Goal: Task Accomplishment & Management: Manage account settings

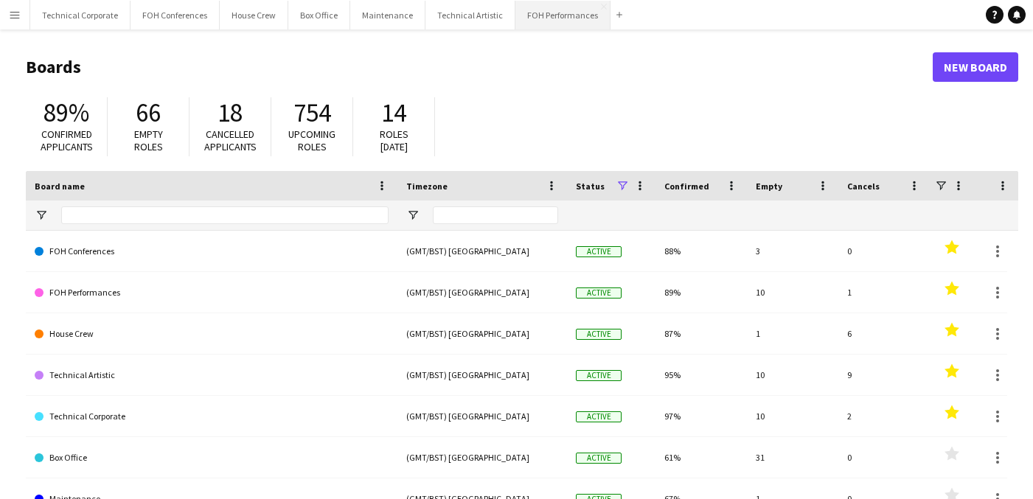
click at [522, 27] on button "FOH Performances Close" at bounding box center [562, 15] width 95 height 29
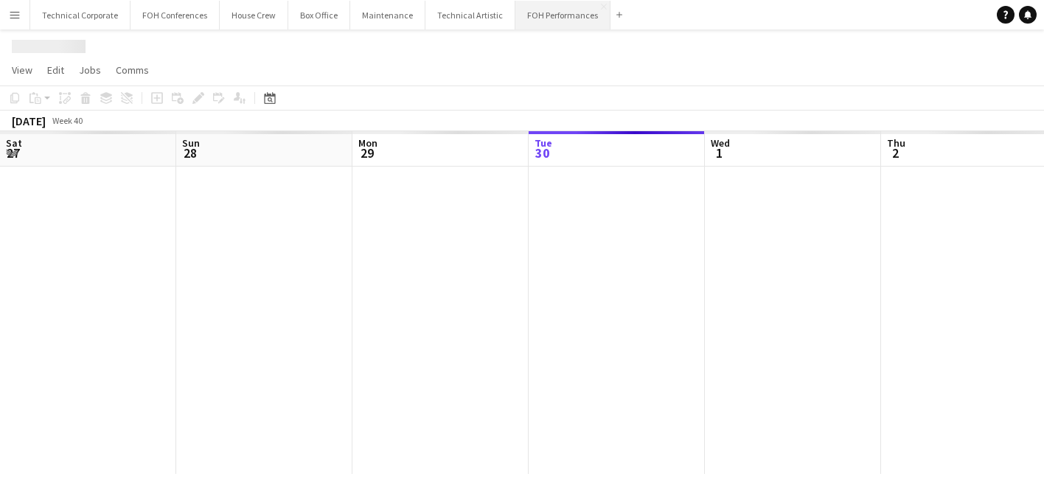
scroll to position [0, 352]
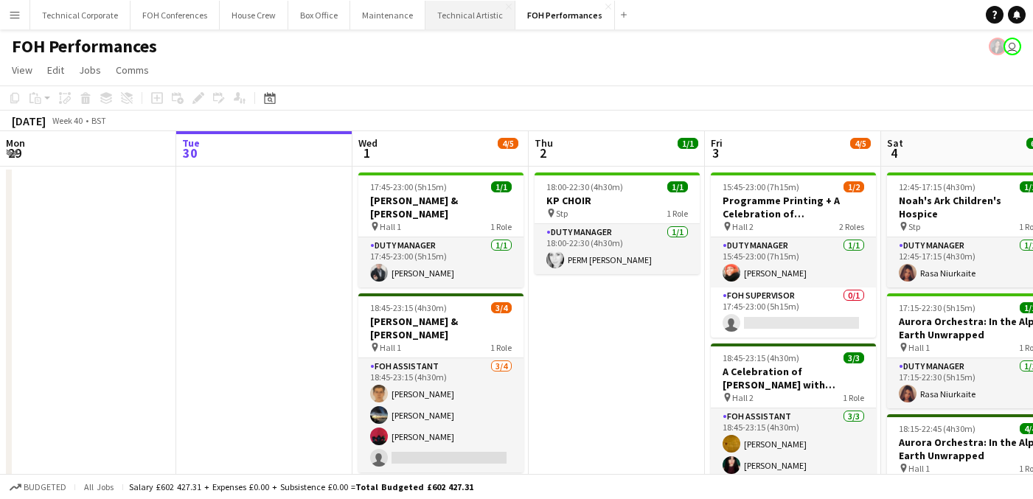
click at [455, 26] on button "Technical Artistic Close" at bounding box center [470, 15] width 90 height 29
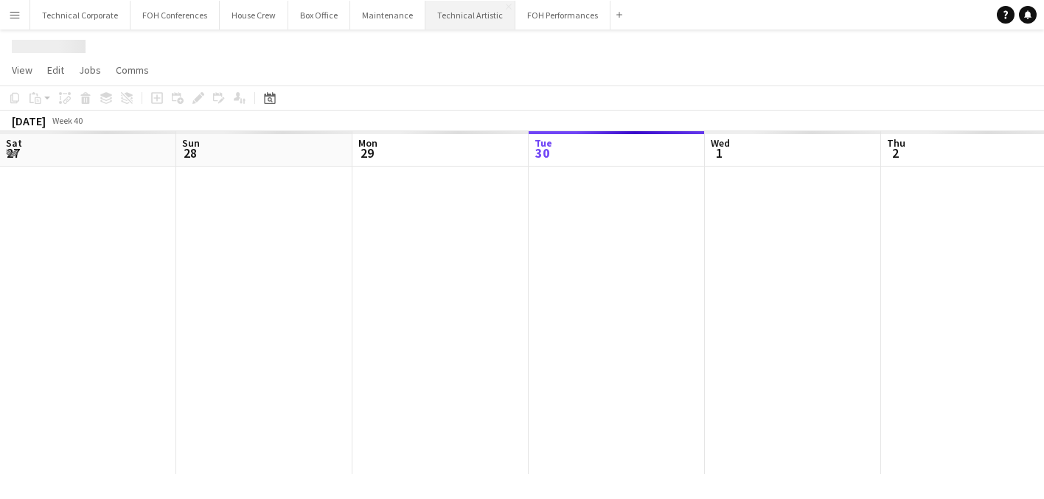
scroll to position [0, 352]
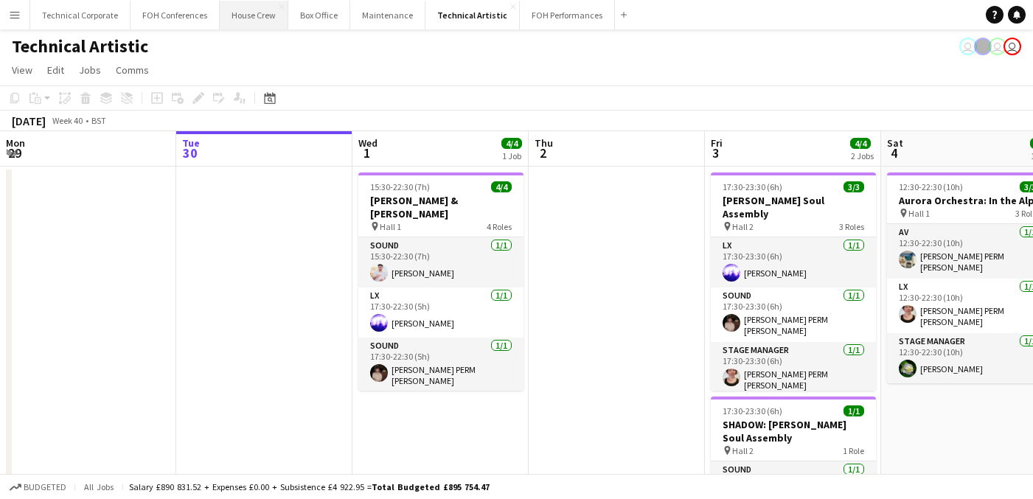
click at [250, 21] on button "House Crew Close" at bounding box center [254, 15] width 69 height 29
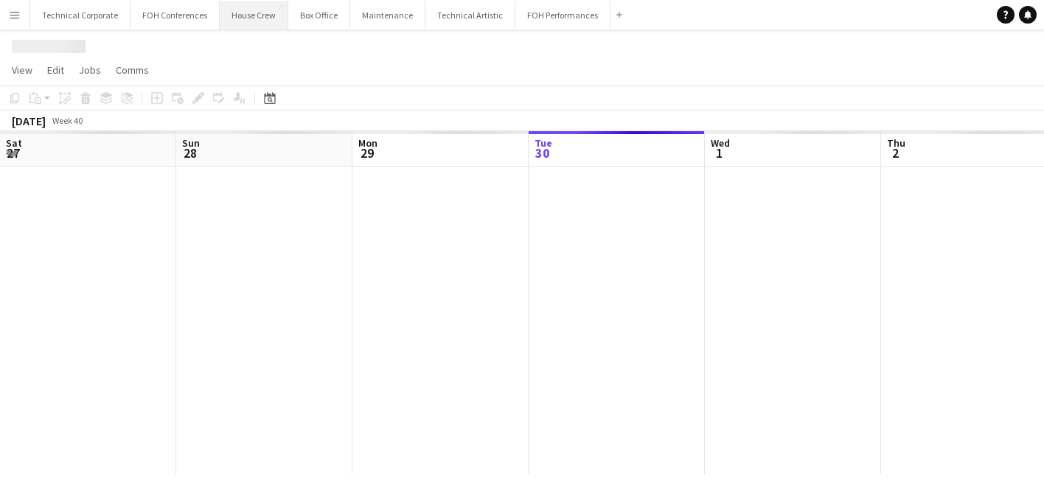
scroll to position [0, 352]
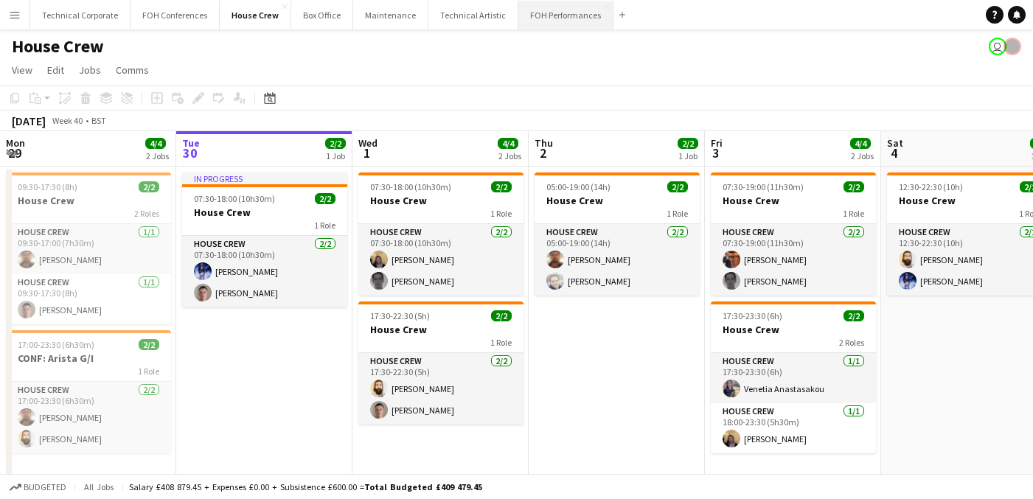
click at [554, 7] on button "FOH Performances Close" at bounding box center [565, 15] width 95 height 29
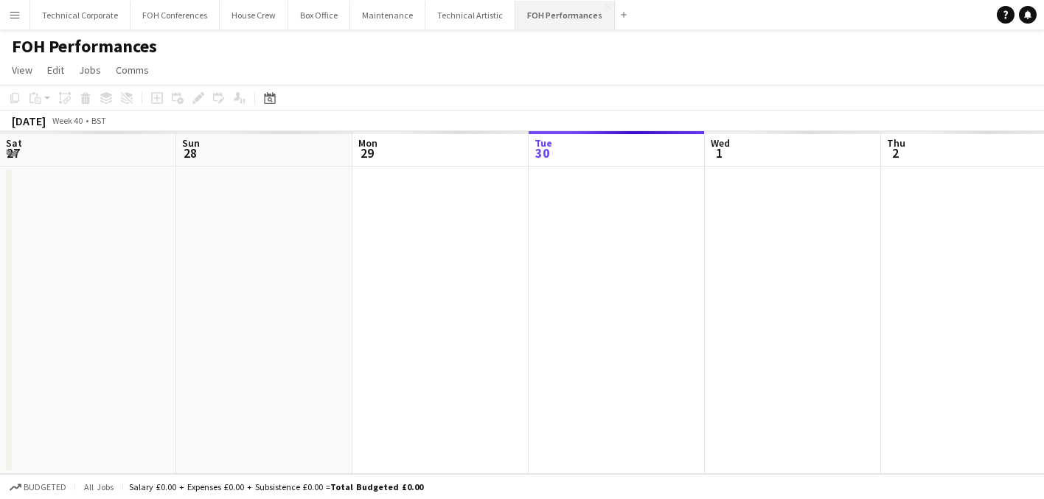
scroll to position [0, 352]
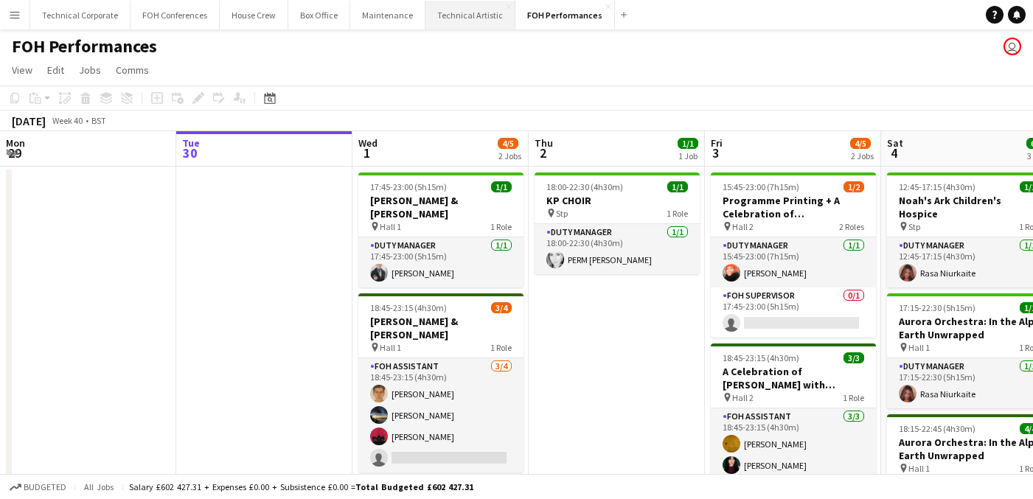
click at [467, 13] on button "Technical Artistic Close" at bounding box center [470, 15] width 90 height 29
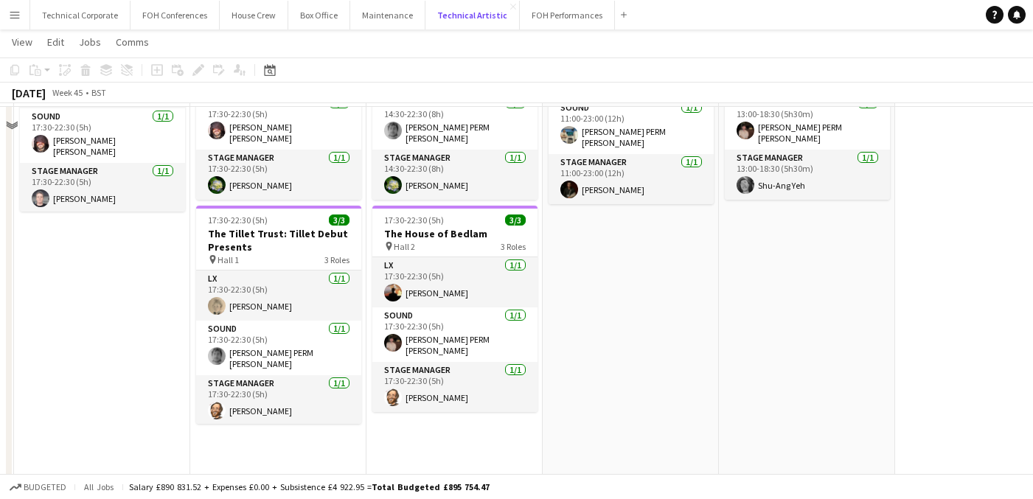
scroll to position [182, 0]
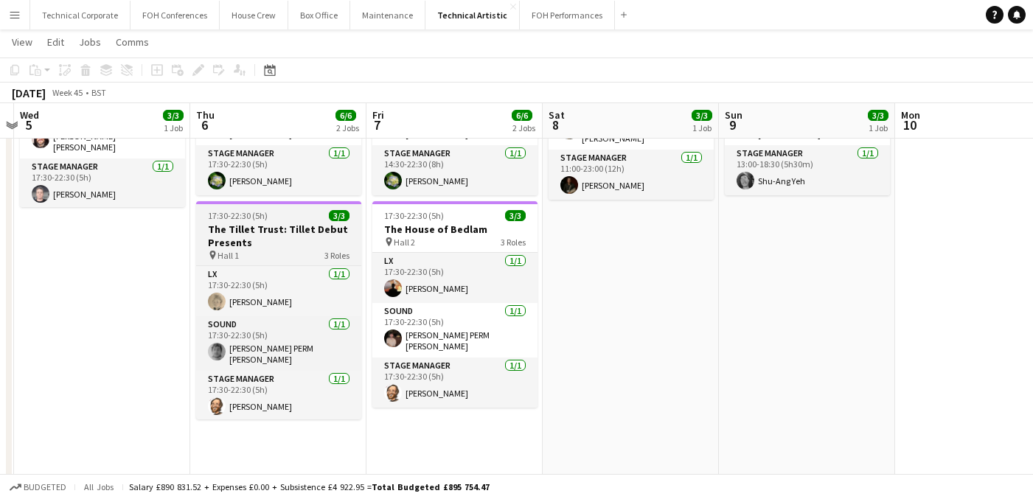
click at [274, 225] on h3 "The Tillet Trust: Tillet Debut Presents" at bounding box center [278, 236] width 165 height 27
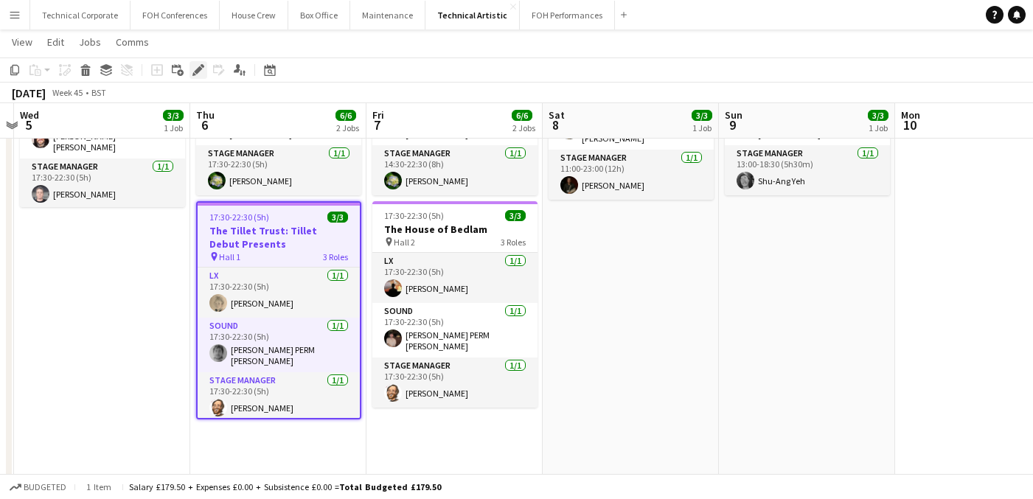
click at [197, 74] on icon at bounding box center [198, 70] width 8 height 8
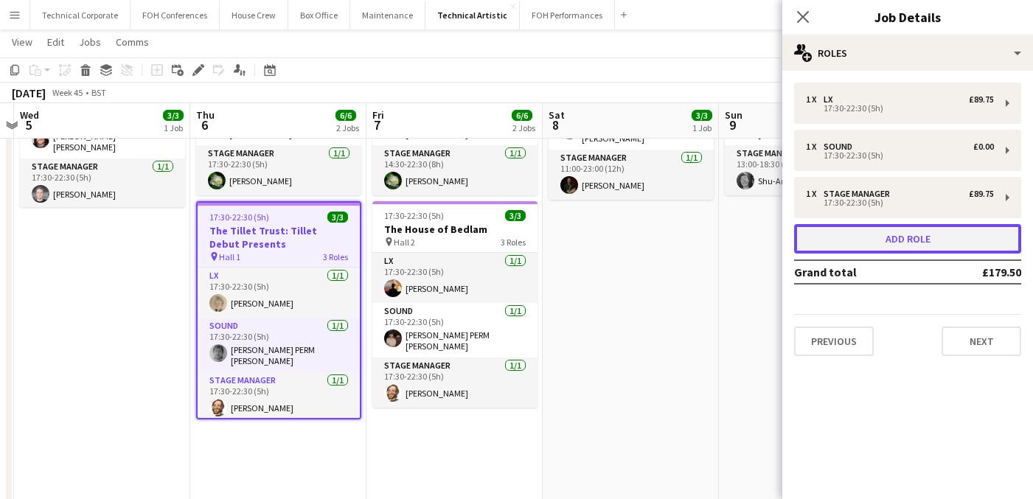
click at [887, 232] on button "Add role" at bounding box center [907, 238] width 227 height 29
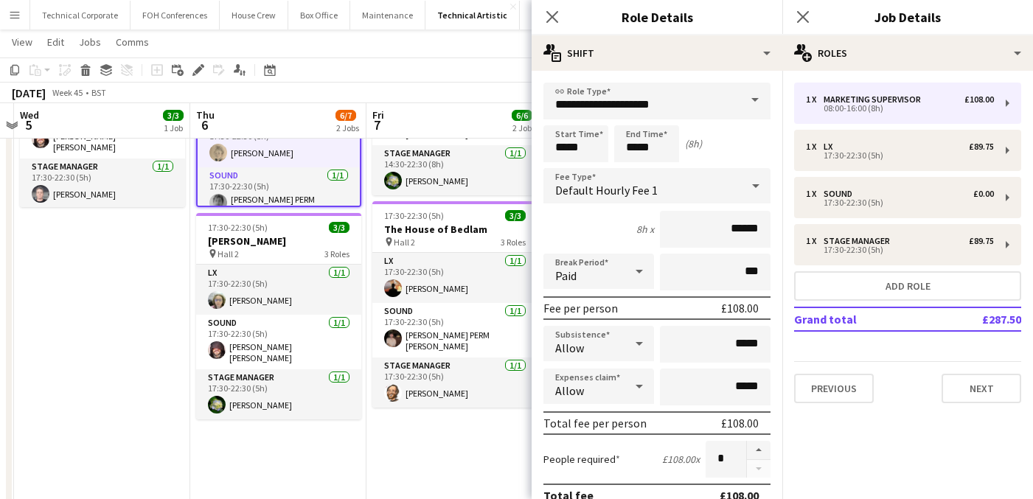
click at [743, 110] on span at bounding box center [754, 100] width 31 height 35
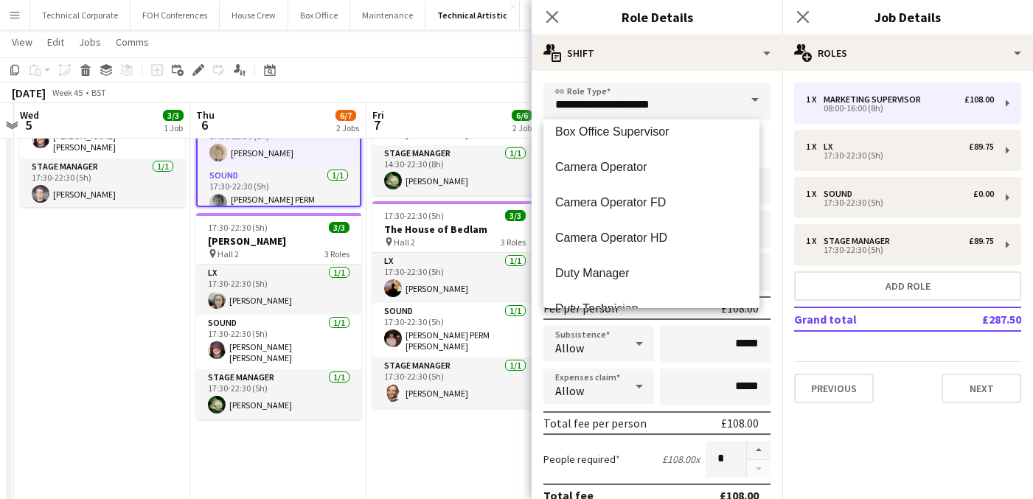
scroll to position [684, 0]
click at [662, 238] on span "Camera Operator HD" at bounding box center [651, 237] width 192 height 14
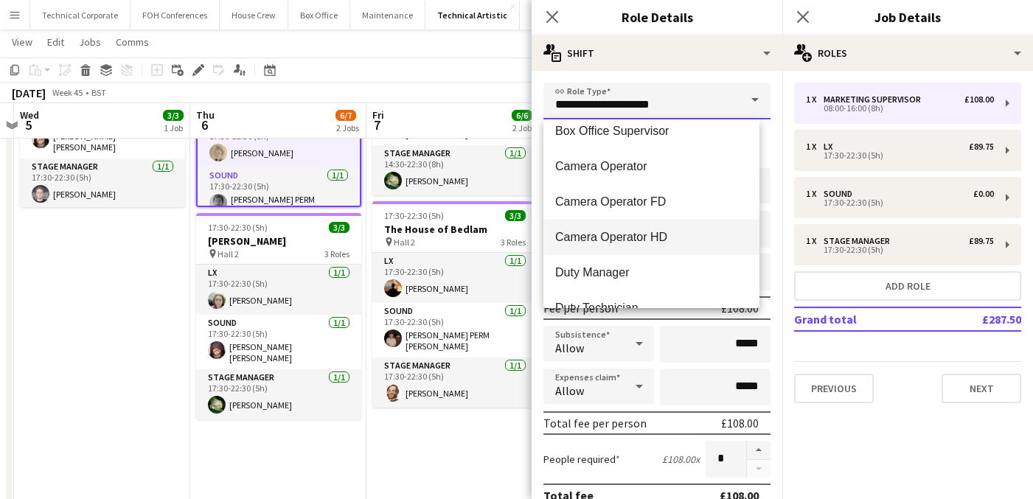
type input "**********"
type input "*******"
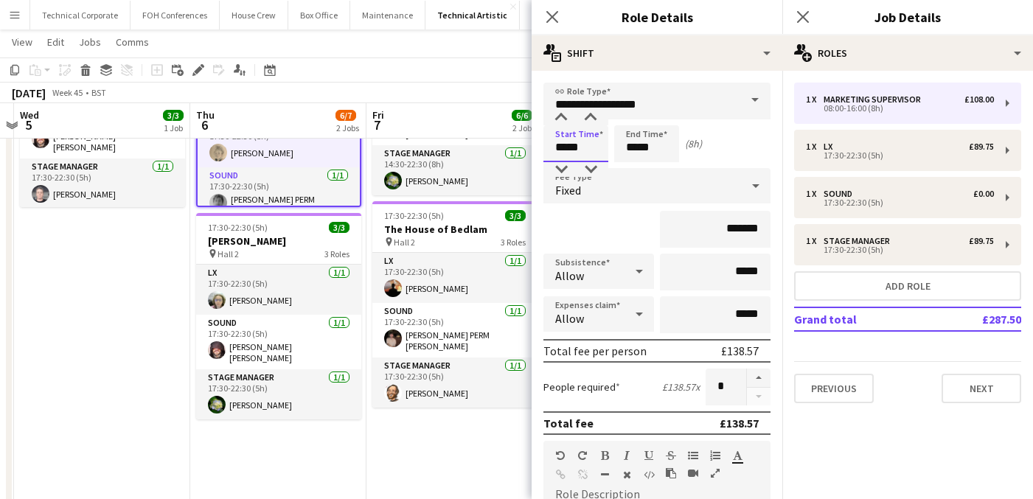
drag, startPoint x: 592, startPoint y: 151, endPoint x: 538, endPoint y: 144, distance: 54.3
click at [538, 144] on form "**********" at bounding box center [656, 467] width 251 height 768
type input "*****"
click at [555, 14] on icon at bounding box center [552, 17] width 14 height 14
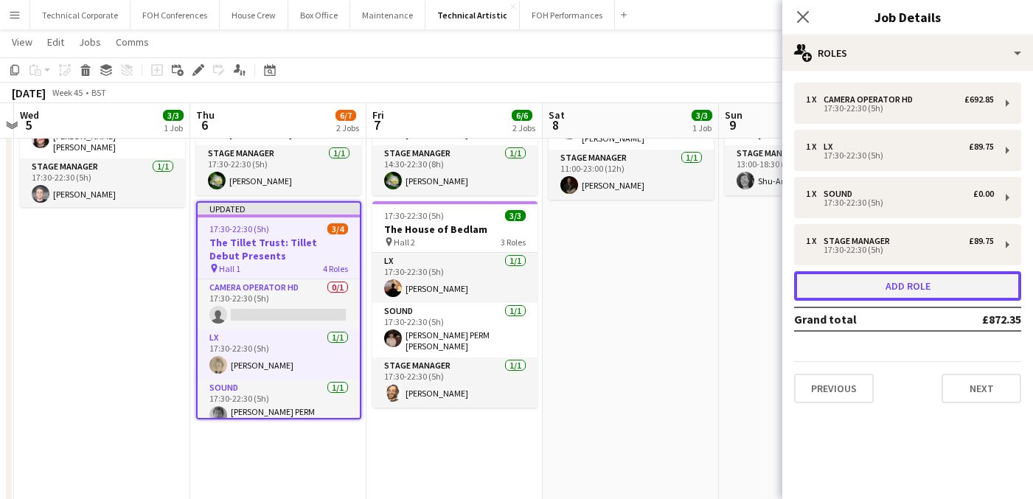
click at [906, 287] on button "Add role" at bounding box center [907, 285] width 227 height 29
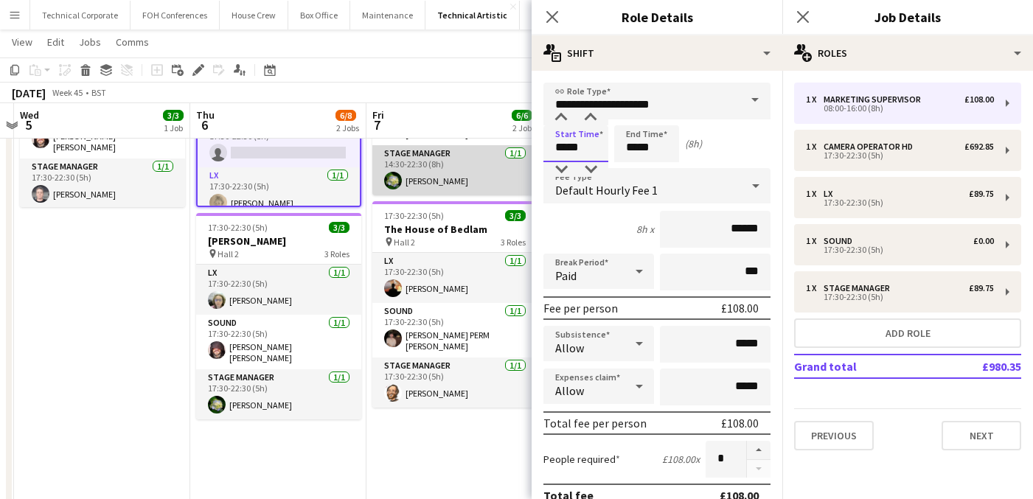
drag, startPoint x: 599, startPoint y: 150, endPoint x: 528, endPoint y: 141, distance: 72.1
click at [528, 141] on body "Menu Boards Boards Boards All jobs Status Workforce Workforce My Workforce Recr…" at bounding box center [516, 317] width 1033 height 999
type input "*****"
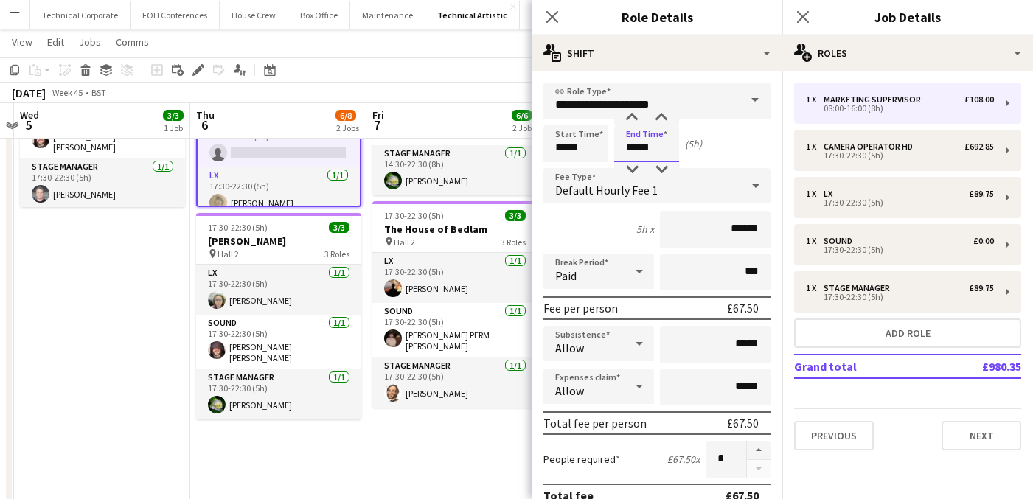
type input "*****"
click at [757, 106] on span at bounding box center [754, 100] width 31 height 35
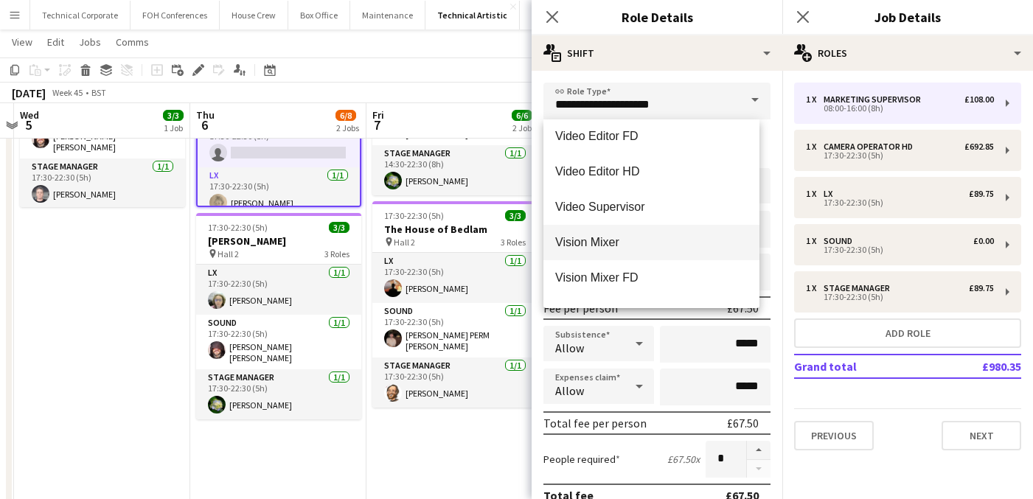
scroll to position [2123, 0]
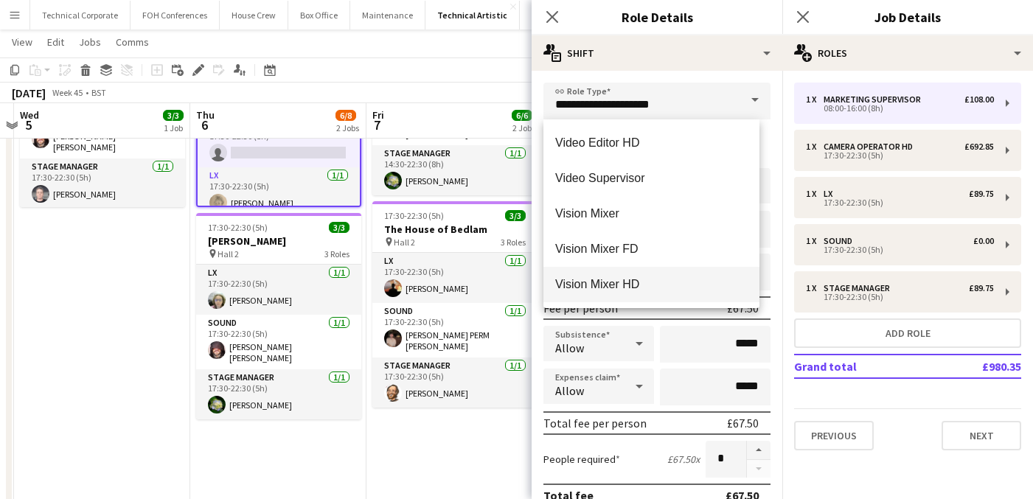
click at [633, 282] on span "Vision Mixer HD" at bounding box center [651, 284] width 192 height 14
type input "**********"
type input "*******"
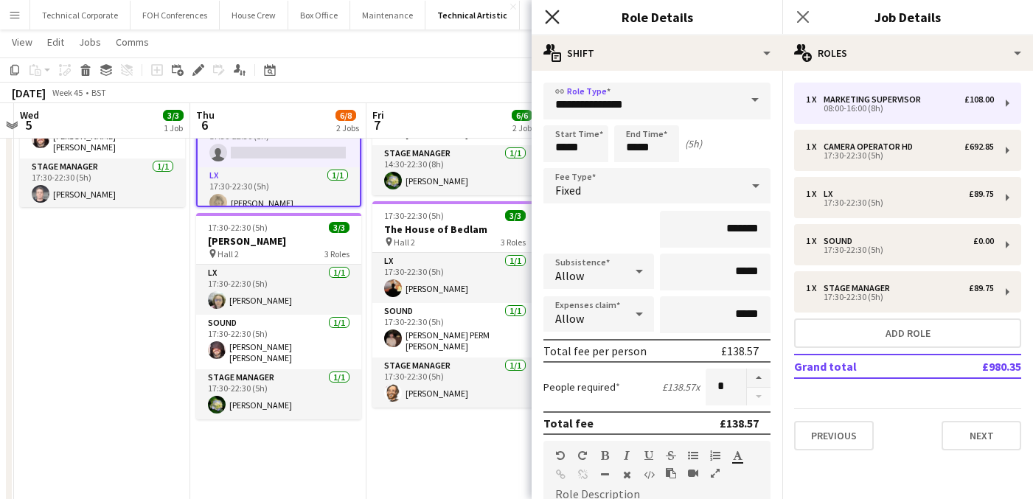
click at [548, 10] on icon "Close pop-in" at bounding box center [552, 17] width 14 height 14
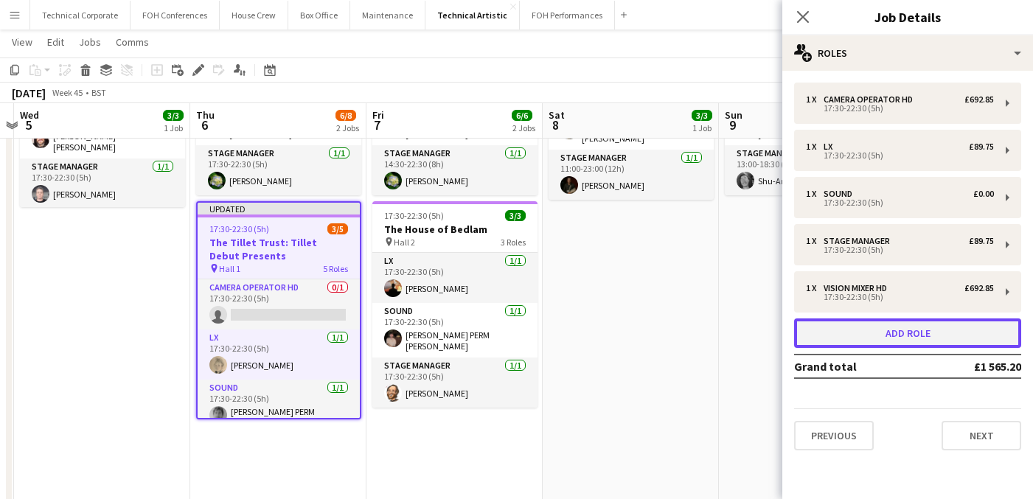
click at [872, 333] on button "Add role" at bounding box center [907, 332] width 227 height 29
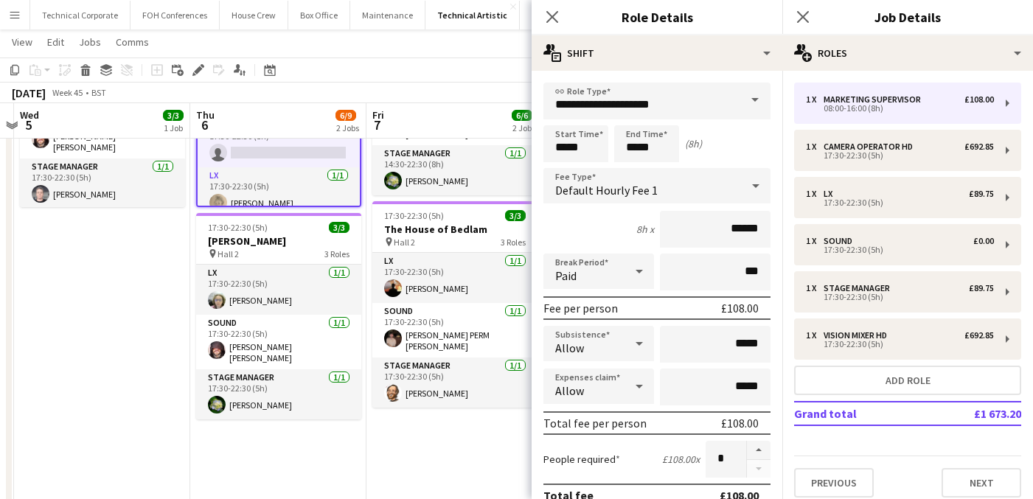
click at [739, 102] on span at bounding box center [754, 100] width 31 height 35
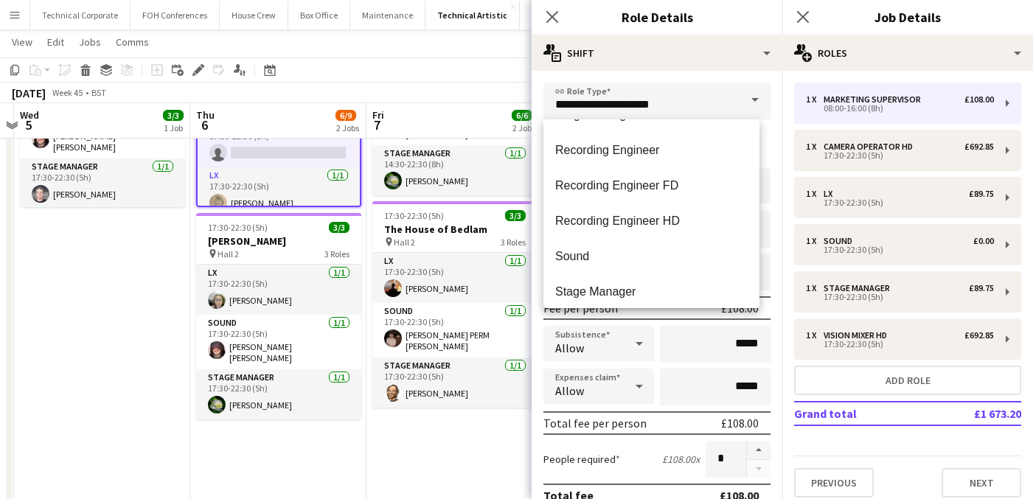
scroll to position [1440, 0]
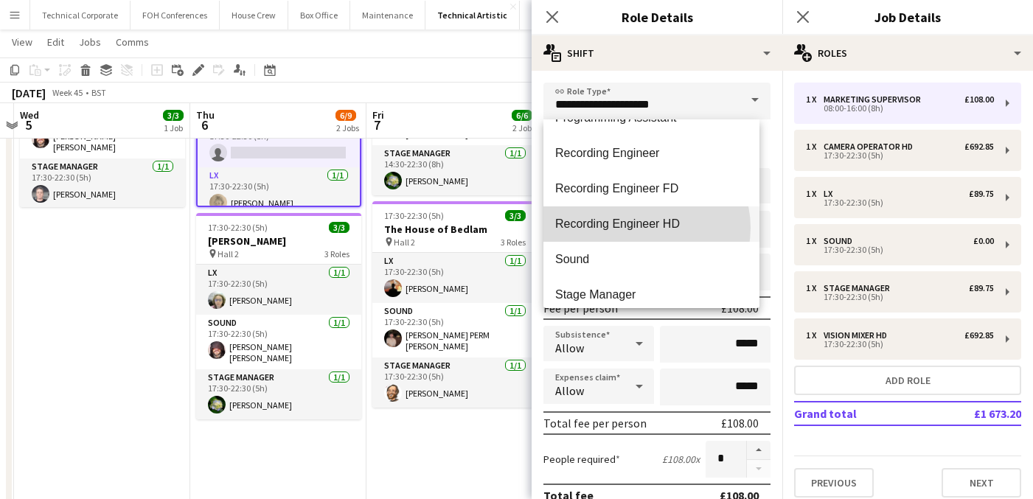
click at [643, 228] on span "Recording Engineer HD" at bounding box center [651, 224] width 192 height 14
type input "**********"
type input "*******"
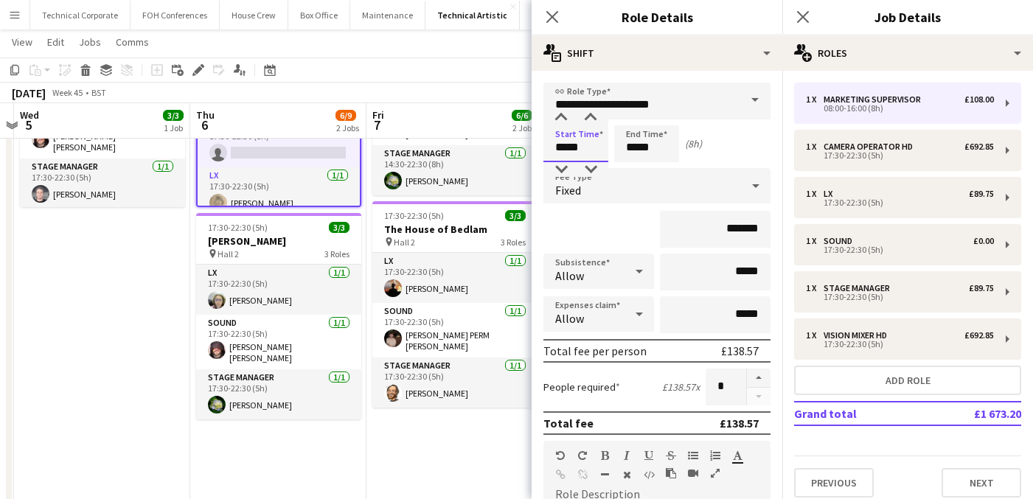
drag, startPoint x: 591, startPoint y: 143, endPoint x: 533, endPoint y: 148, distance: 58.5
click at [533, 148] on form "**********" at bounding box center [656, 467] width 251 height 768
type input "*****"
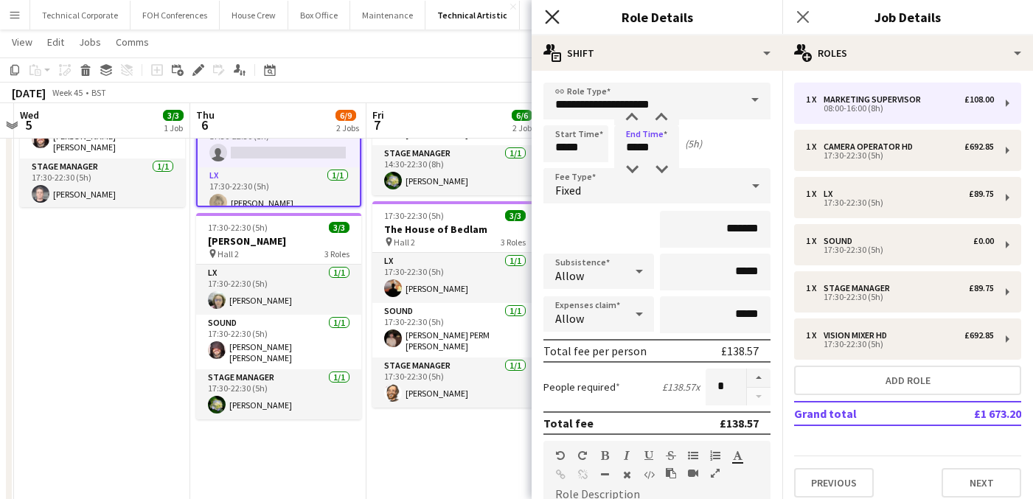
click at [556, 17] on icon "Close pop-in" at bounding box center [552, 17] width 14 height 14
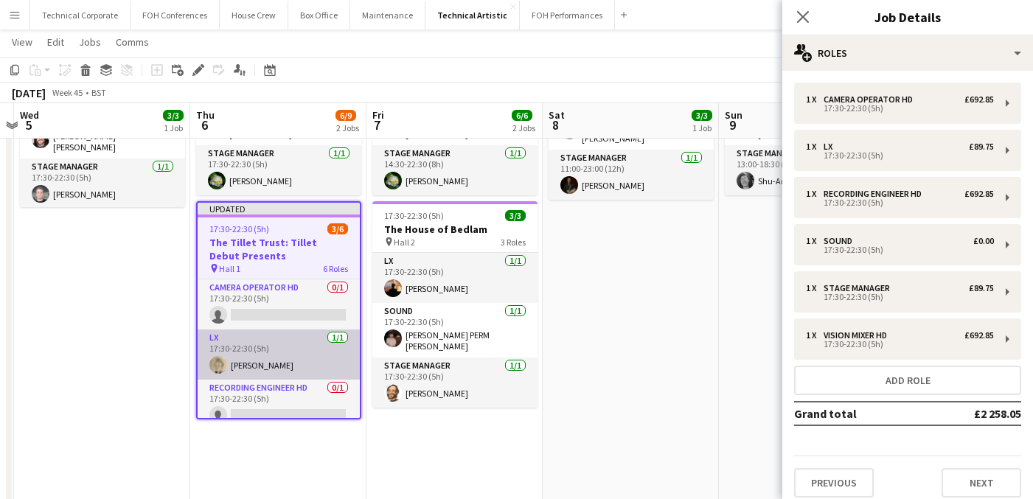
scroll to position [162, 0]
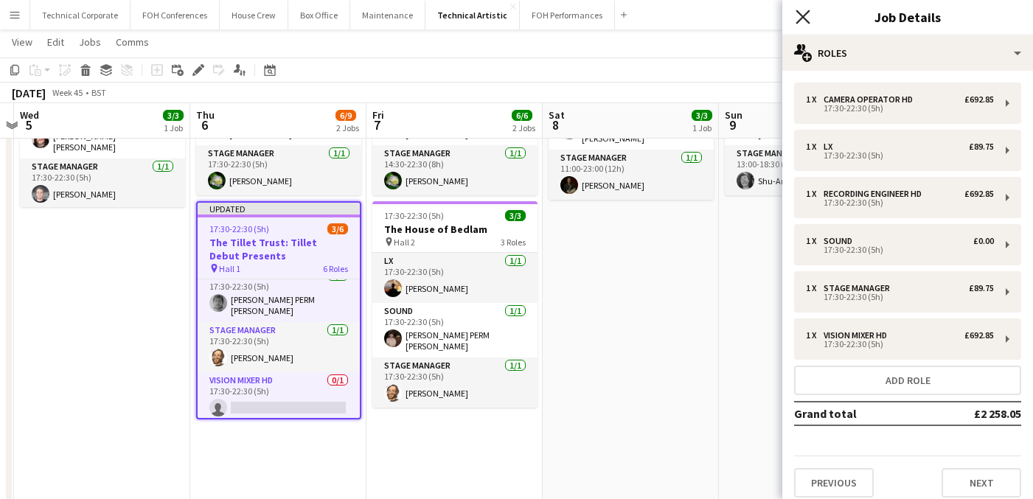
click at [802, 16] on icon at bounding box center [802, 17] width 14 height 14
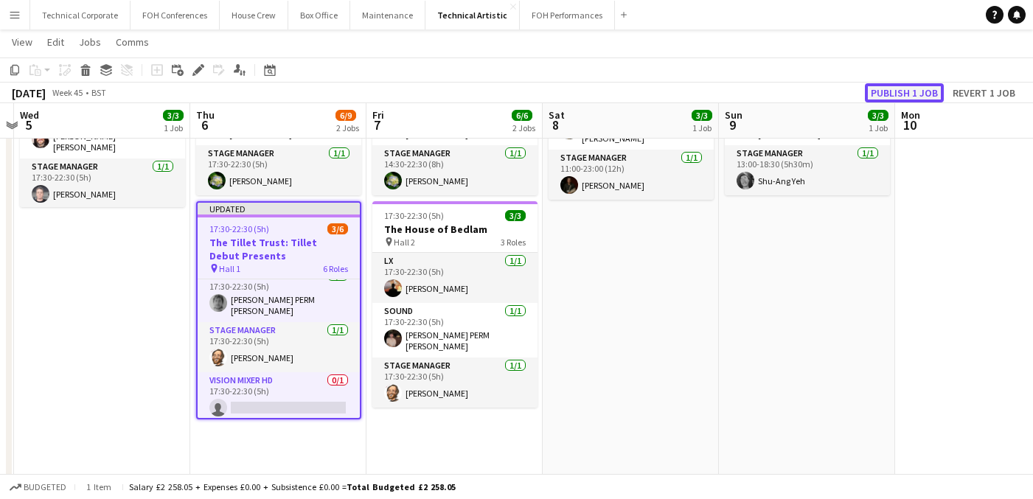
click at [884, 89] on button "Publish 1 job" at bounding box center [904, 92] width 79 height 19
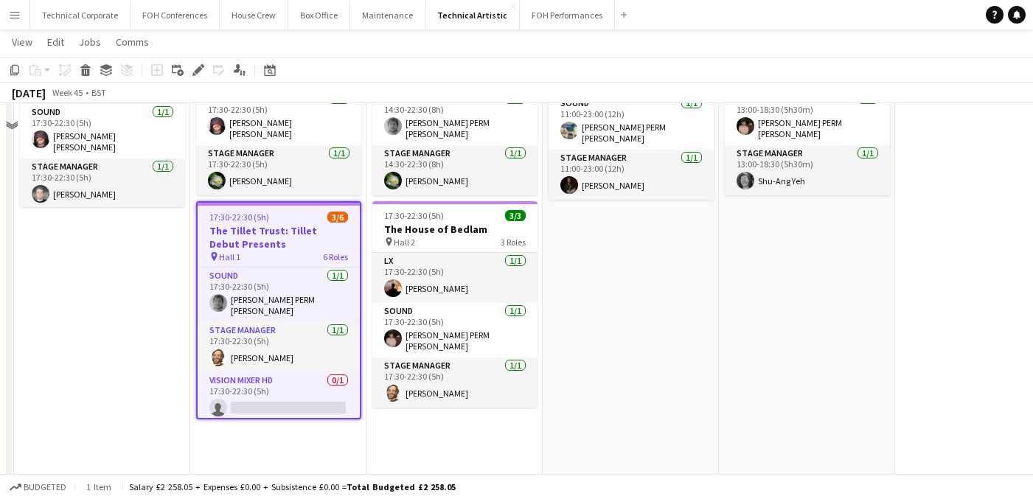
scroll to position [0, 0]
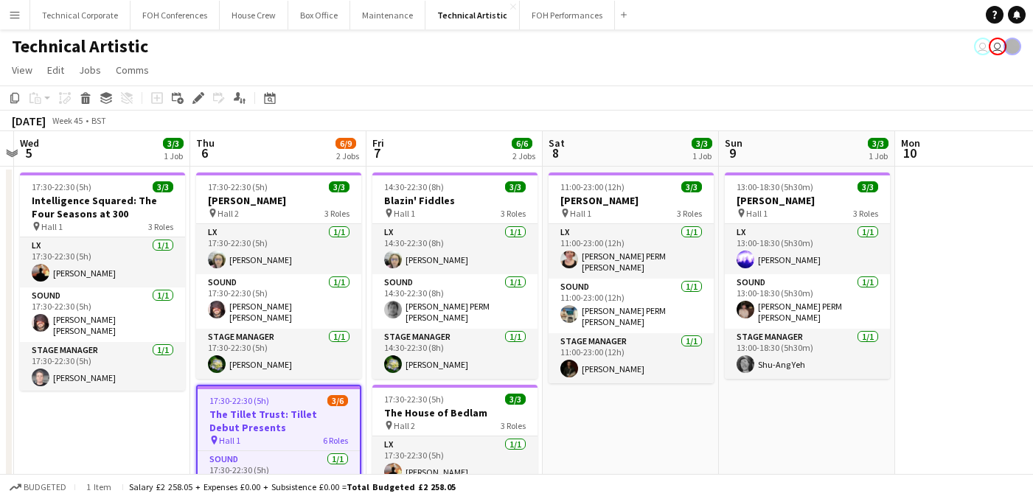
click at [359, 56] on div "Technical Artistic user user" at bounding box center [516, 43] width 1033 height 28
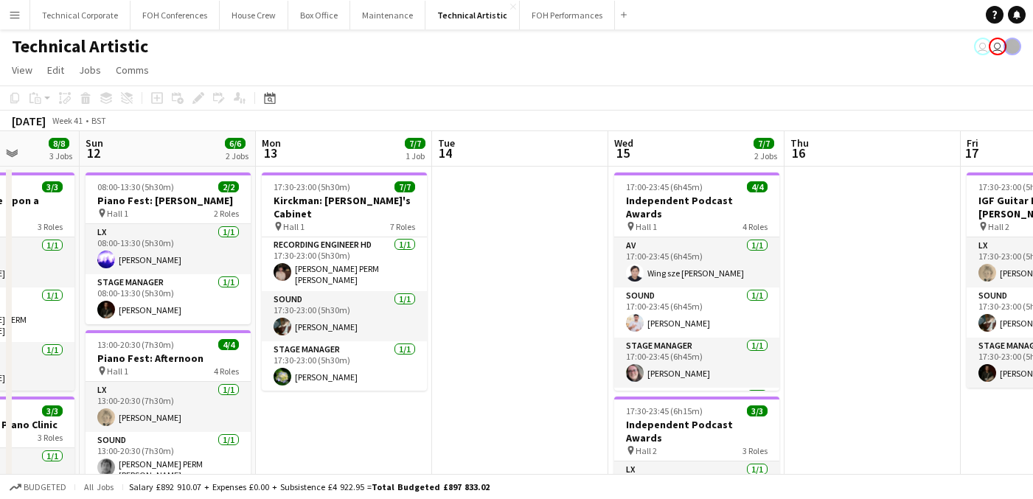
scroll to position [184, 0]
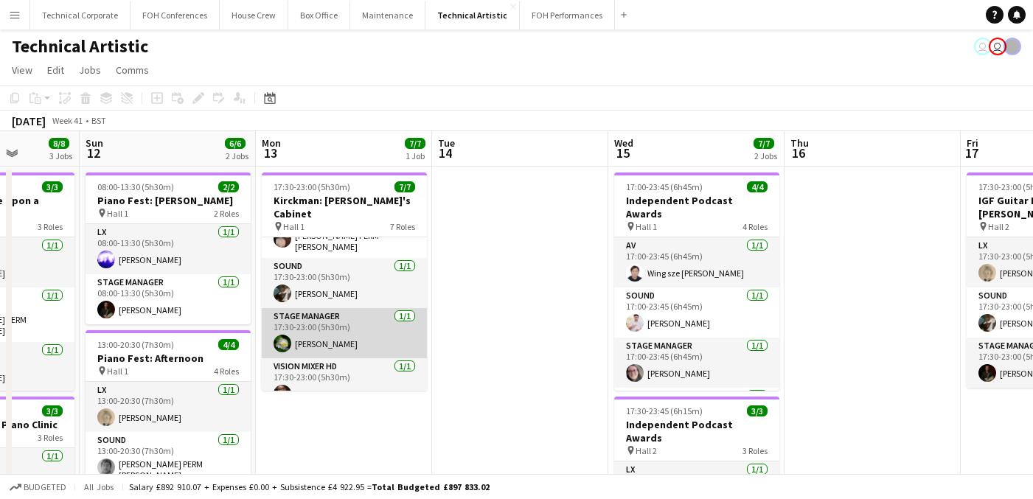
click at [327, 308] on app-card-role "Stage Manager [DATE] 17:30-23:00 (5h30m) [PERSON_NAME]" at bounding box center [344, 333] width 165 height 50
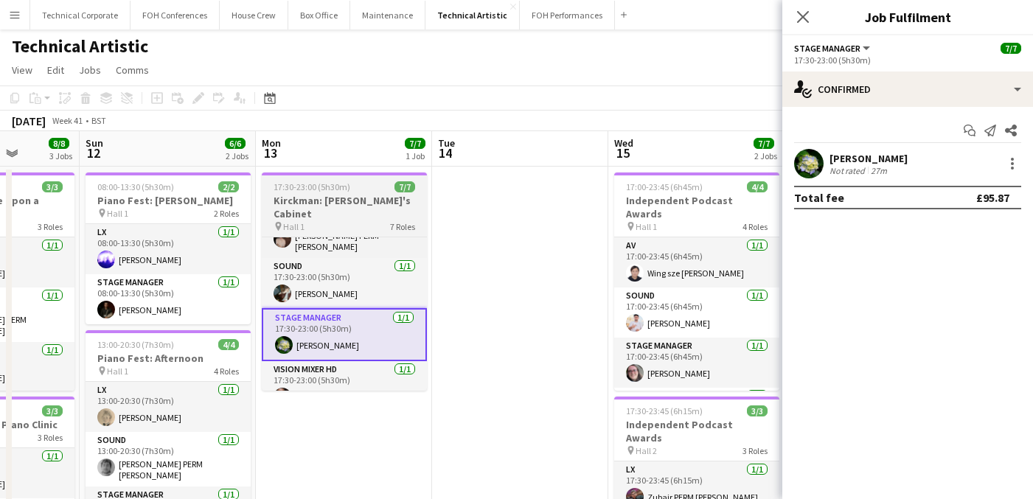
click at [330, 196] on h3 "Kirckman: [PERSON_NAME]'s Cabinet" at bounding box center [344, 207] width 165 height 27
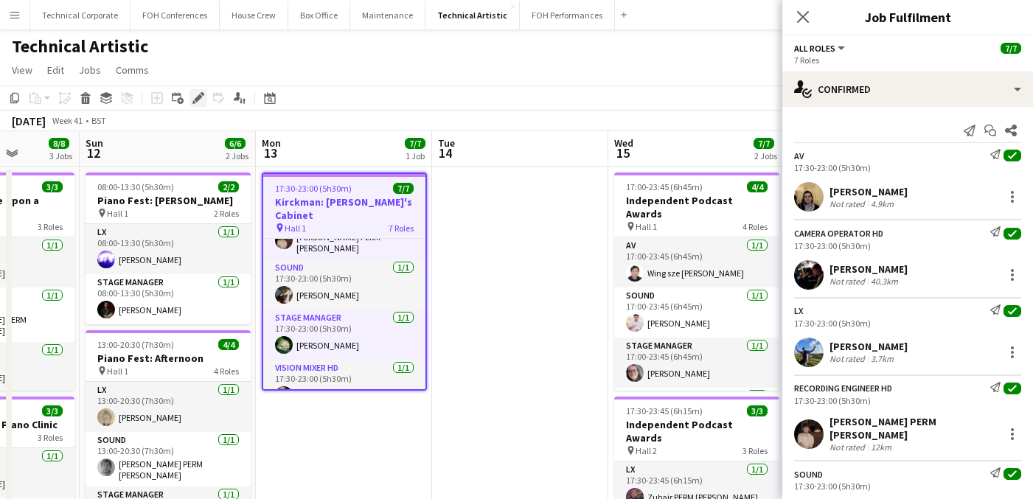
click at [197, 99] on icon at bounding box center [198, 98] width 8 height 8
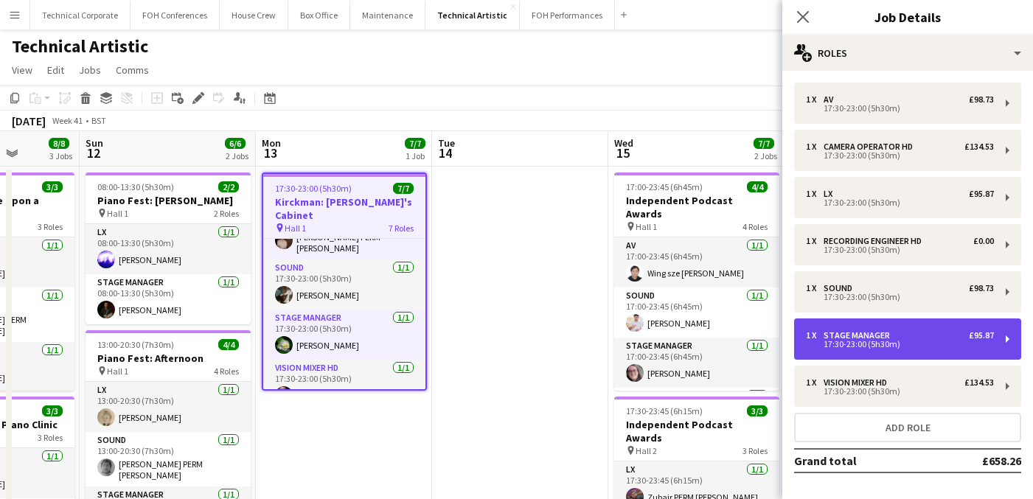
click at [876, 349] on div "1 x Stage Manager £95.87 17:30-23:00 (5h30m)" at bounding box center [907, 338] width 227 height 41
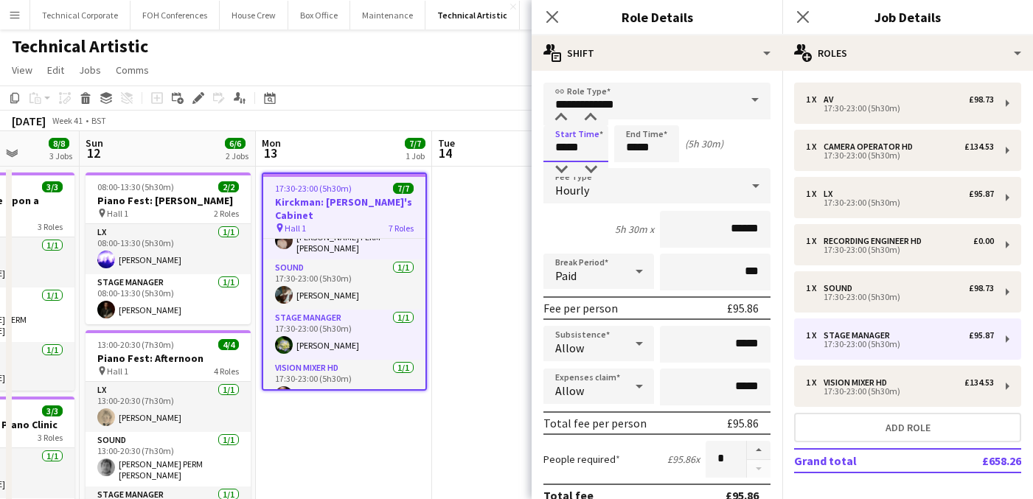
click at [565, 149] on input "*****" at bounding box center [575, 143] width 65 height 37
type input "*****"
click at [554, 13] on icon "Close pop-in" at bounding box center [552, 17] width 14 height 14
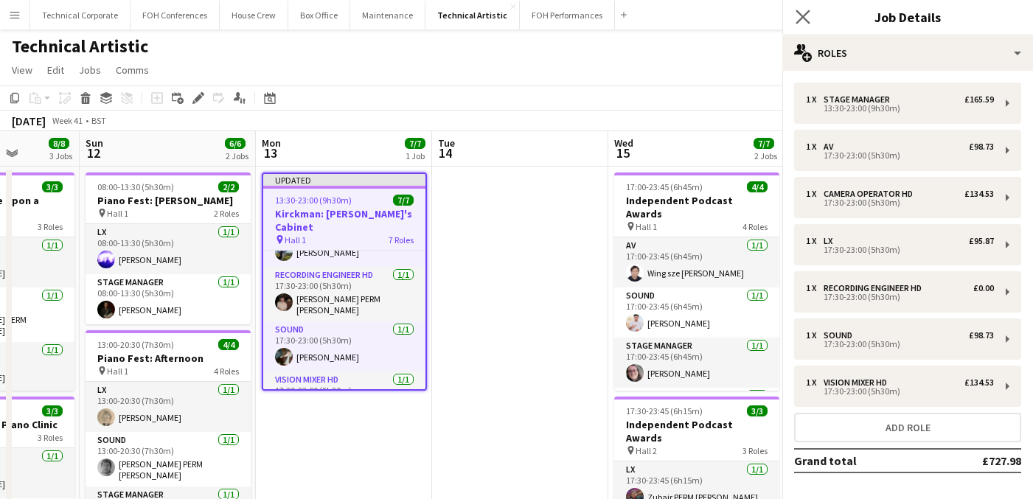
scroll to position [199, 0]
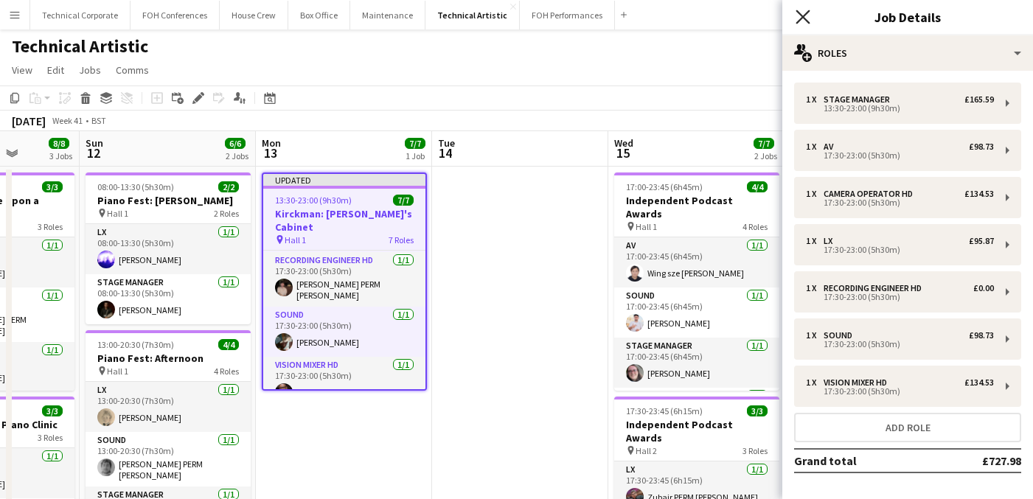
click at [808, 20] on icon "Close pop-in" at bounding box center [802, 17] width 14 height 14
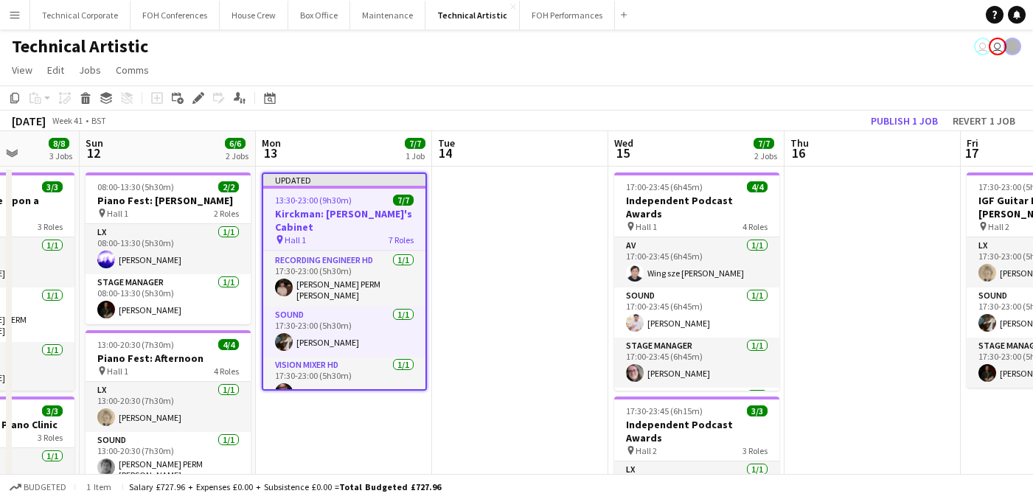
click at [330, 211] on h3 "Kirckman: [PERSON_NAME]'s Cabinet" at bounding box center [344, 220] width 162 height 27
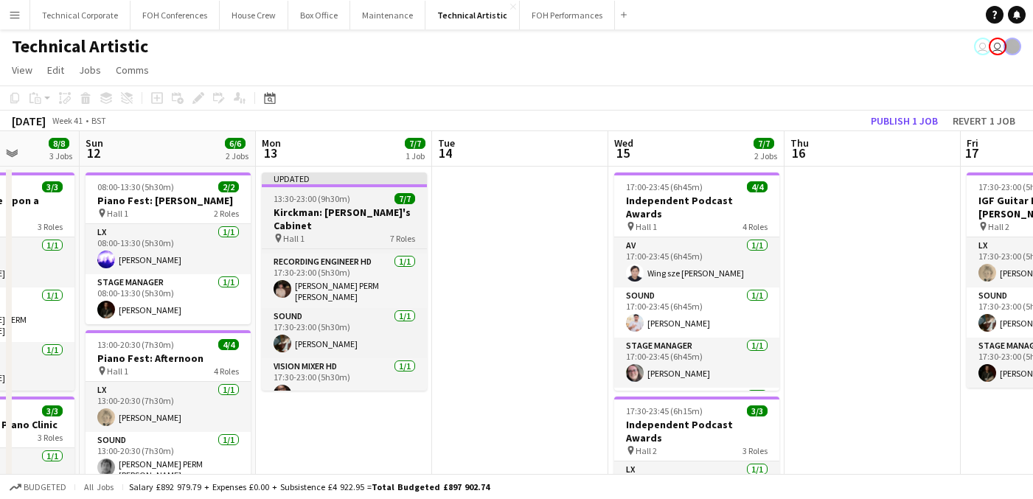
click at [330, 211] on h3 "Kirckman: [PERSON_NAME]'s Cabinet" at bounding box center [344, 219] width 165 height 27
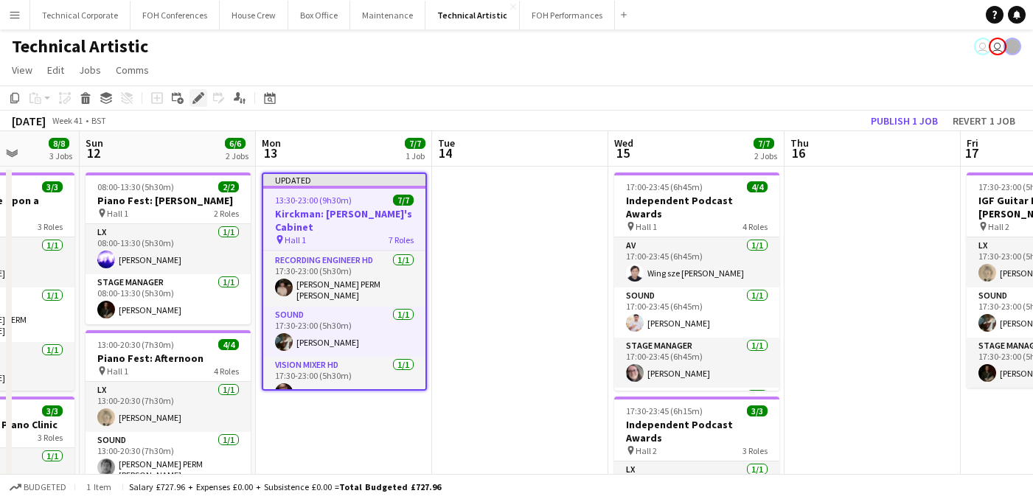
click at [195, 98] on icon "Edit" at bounding box center [198, 98] width 12 height 12
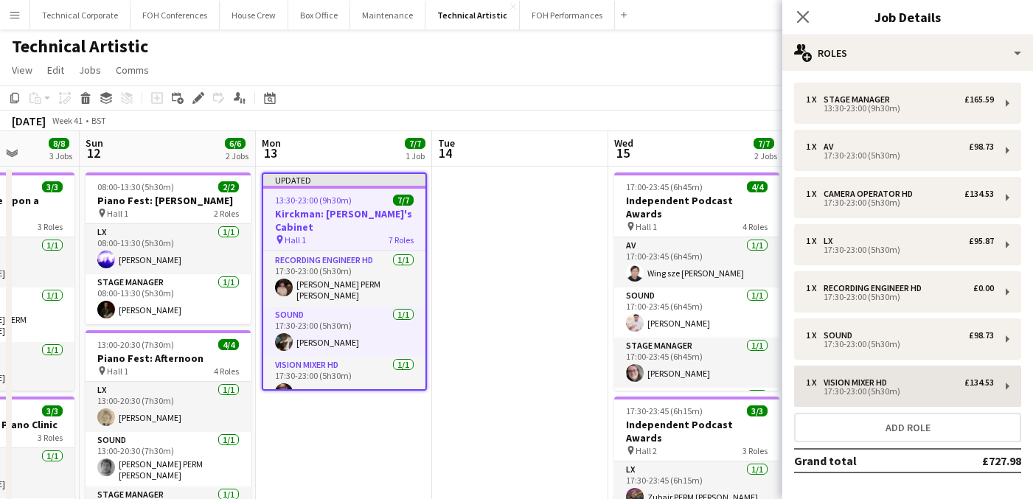
scroll to position [57, 0]
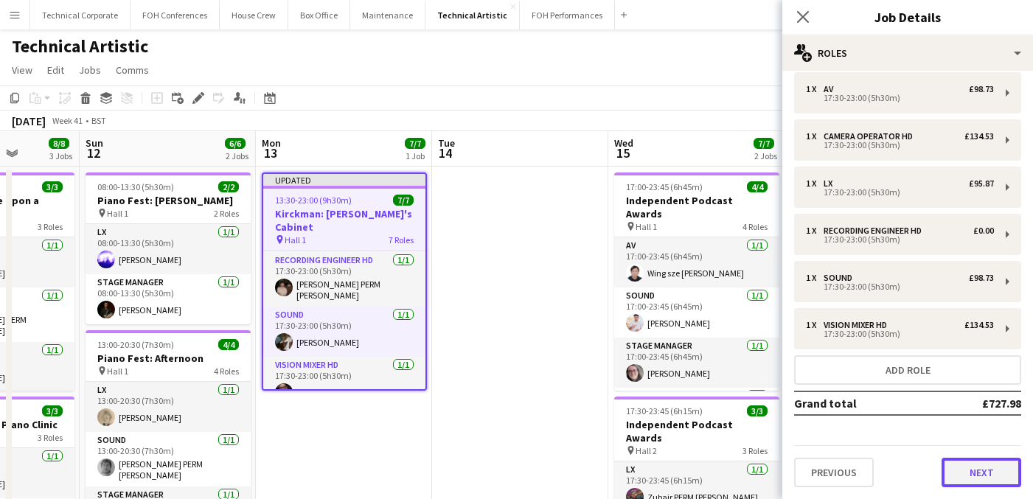
click at [955, 481] on button "Next" at bounding box center [981, 472] width 80 height 29
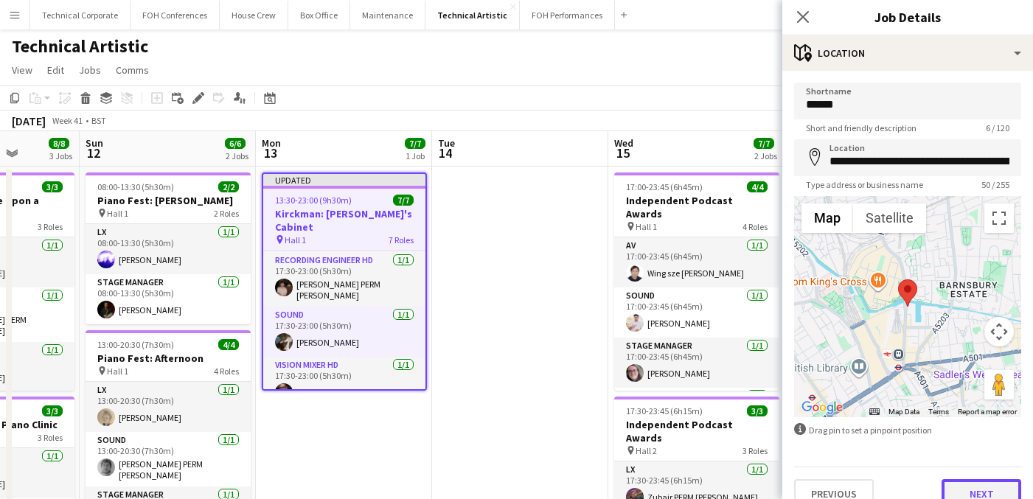
click at [965, 488] on button "Next" at bounding box center [981, 493] width 80 height 29
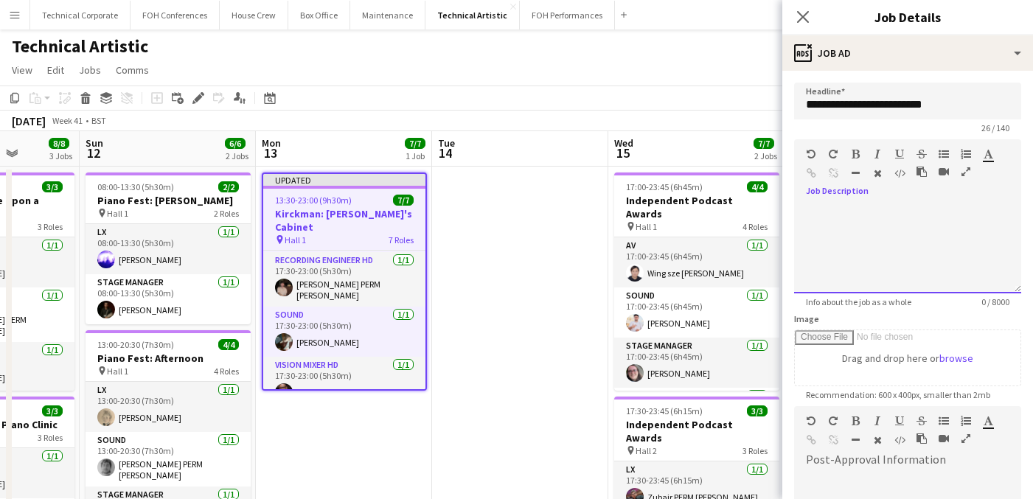
click at [879, 254] on div at bounding box center [907, 249] width 227 height 88
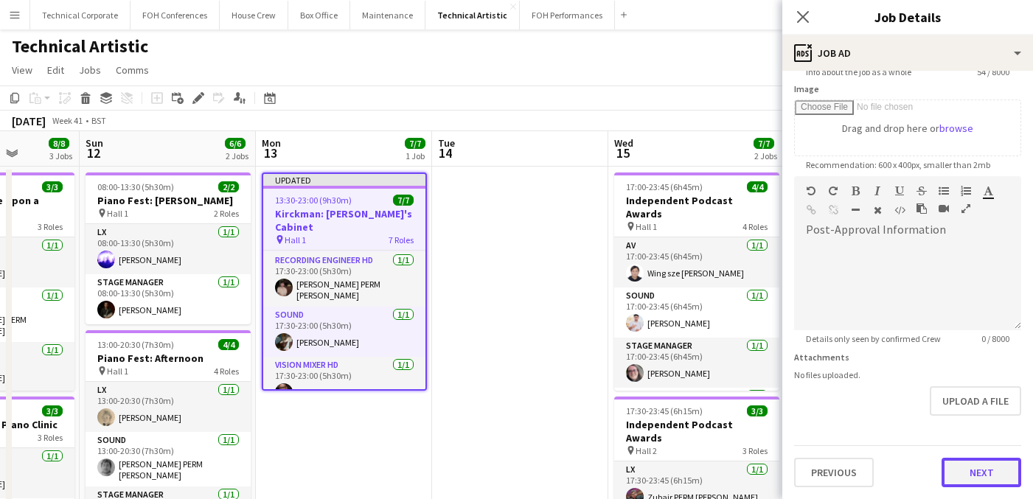
click at [977, 475] on button "Next" at bounding box center [981, 472] width 80 height 29
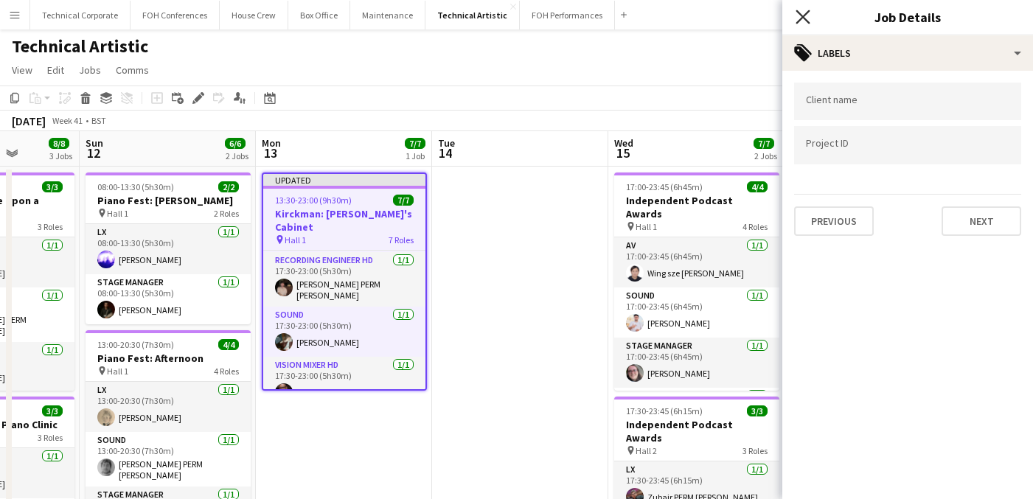
click at [801, 17] on icon "Close pop-in" at bounding box center [802, 17] width 14 height 14
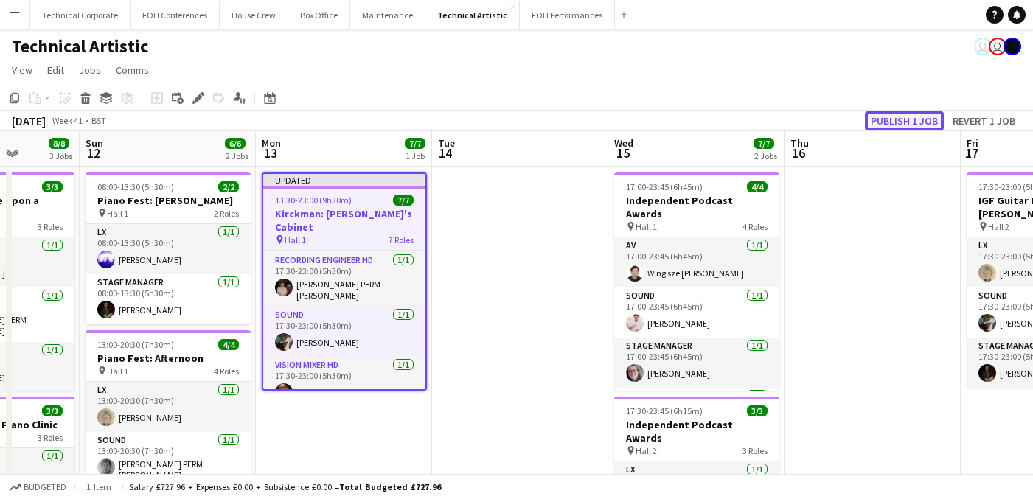
click at [913, 121] on button "Publish 1 job" at bounding box center [904, 120] width 79 height 19
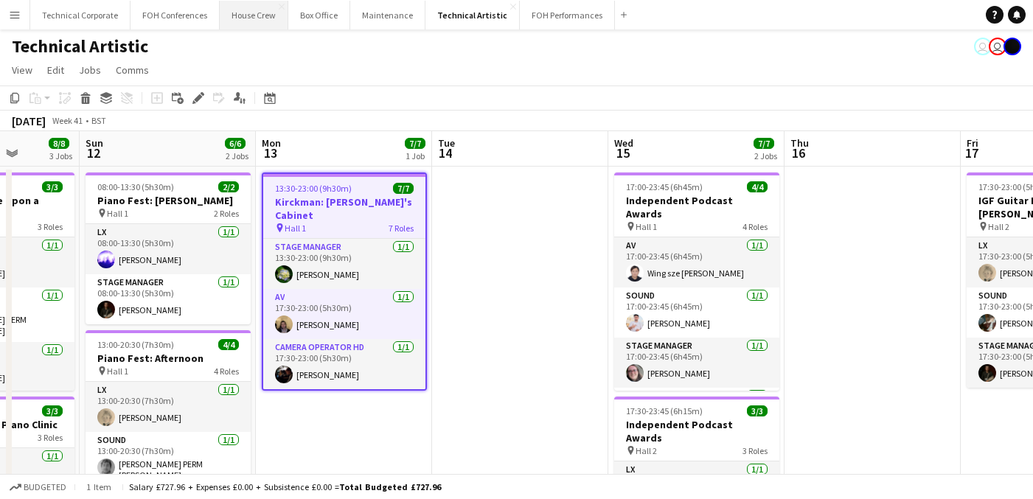
click at [238, 15] on button "House Crew Close" at bounding box center [254, 15] width 69 height 29
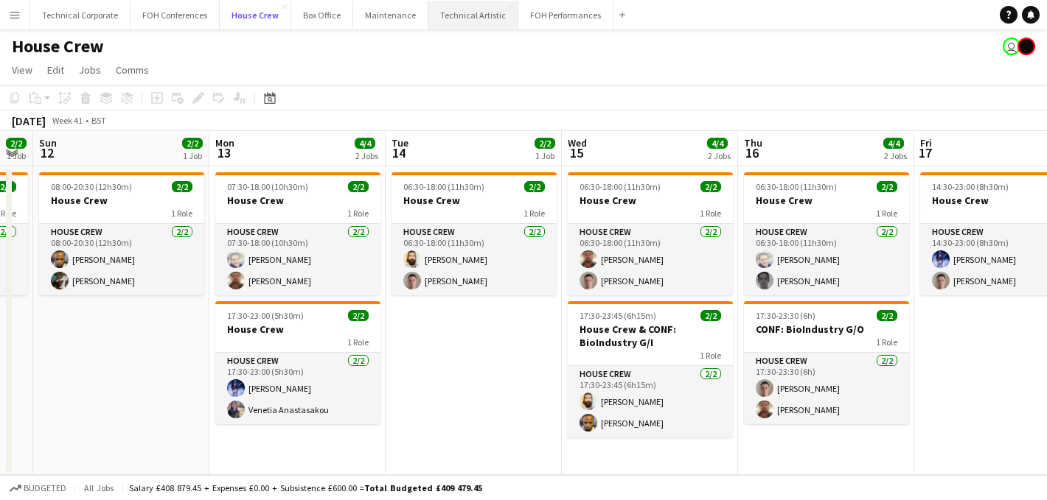
scroll to position [0, 495]
click at [457, 18] on button "Technical Artistic Close" at bounding box center [473, 15] width 90 height 29
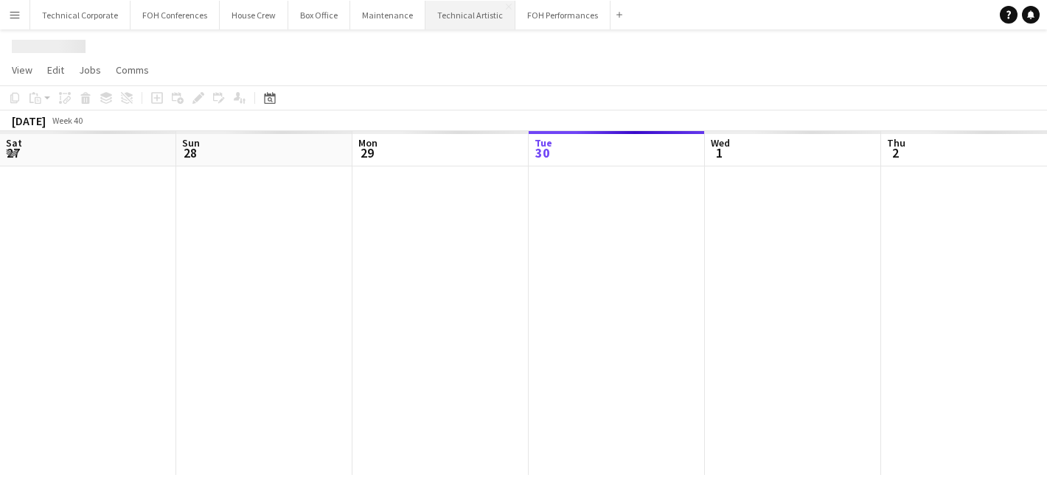
scroll to position [0, 352]
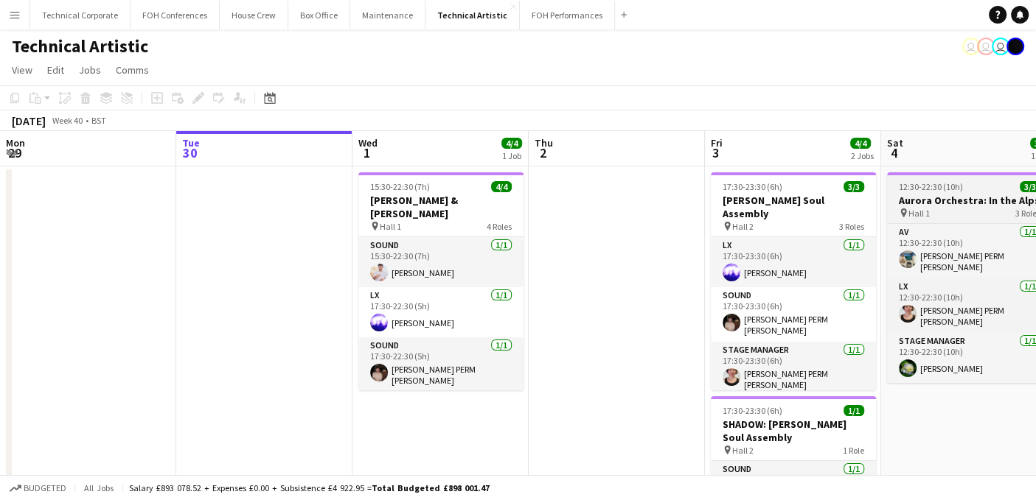
click at [938, 199] on h3 "Aurora Orchestra: In the Alps" at bounding box center [969, 200] width 165 height 13
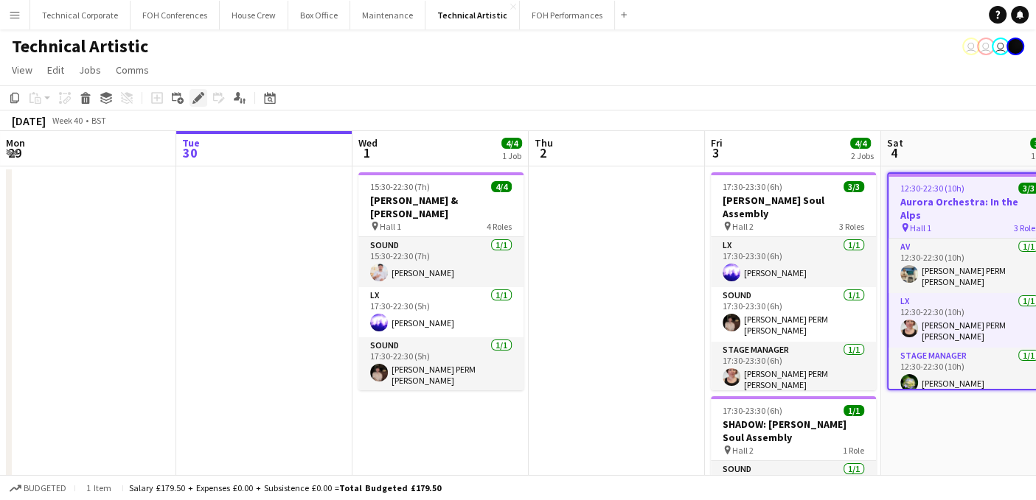
click at [194, 96] on icon "Edit" at bounding box center [198, 98] width 12 height 12
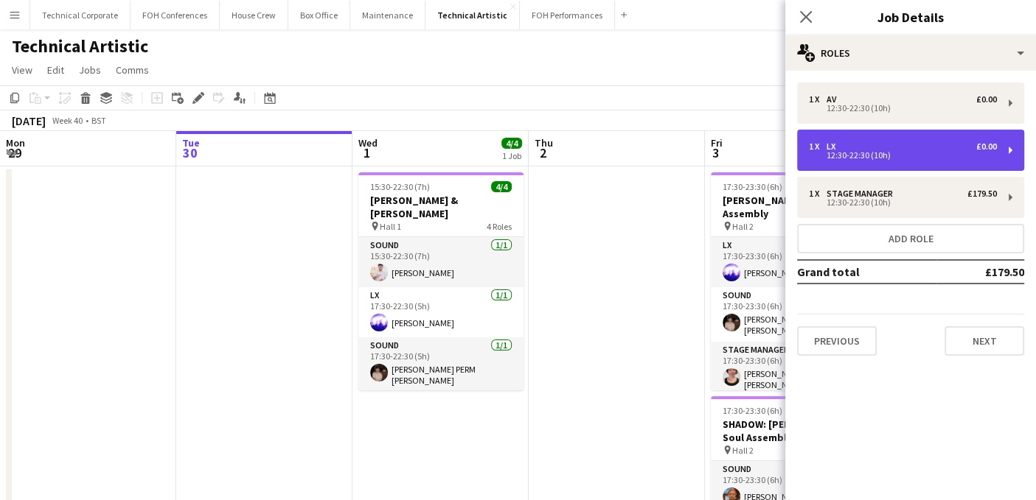
click at [881, 148] on div "1 x LX £0.00" at bounding box center [903, 147] width 188 height 10
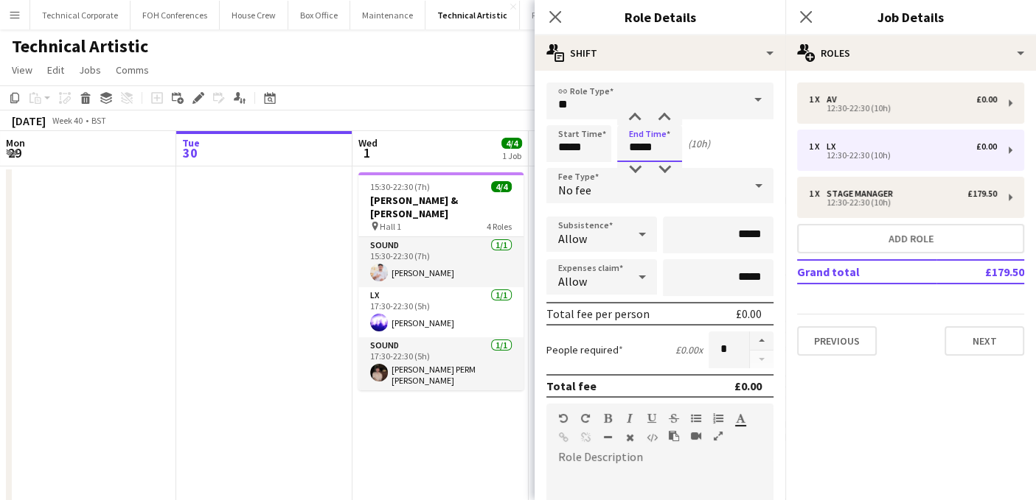
drag, startPoint x: 660, startPoint y: 145, endPoint x: 597, endPoint y: 143, distance: 63.4
click at [597, 143] on div "Start Time ***** End Time ***** (10h)" at bounding box center [659, 143] width 227 height 37
type input "*****"
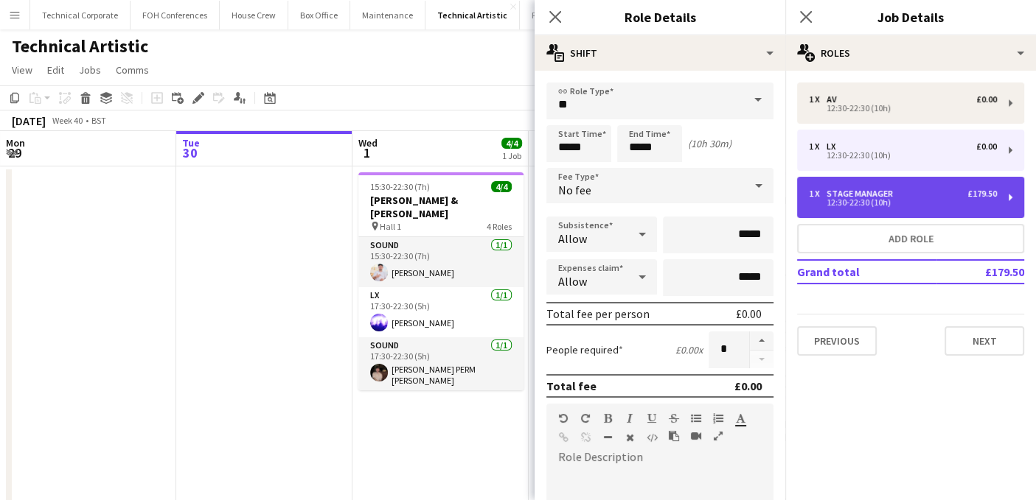
click at [858, 203] on div "12:30-22:30 (10h)" at bounding box center [903, 202] width 188 height 7
type input "**********"
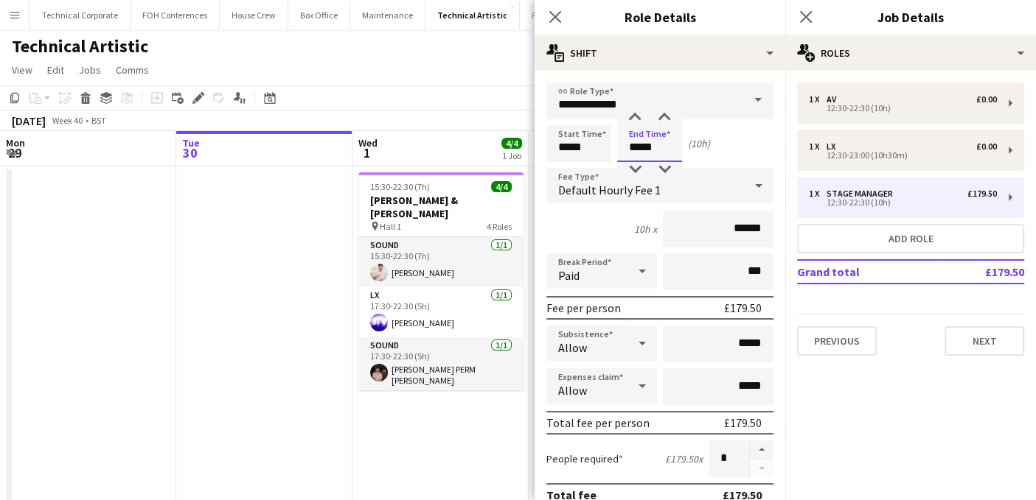
drag, startPoint x: 656, startPoint y: 145, endPoint x: 590, endPoint y: 142, distance: 65.7
click at [590, 142] on div "Start Time ***** End Time ***** (10h)" at bounding box center [659, 143] width 227 height 37
type input "*****"
click at [554, 13] on icon "Close pop-in" at bounding box center [555, 17] width 14 height 14
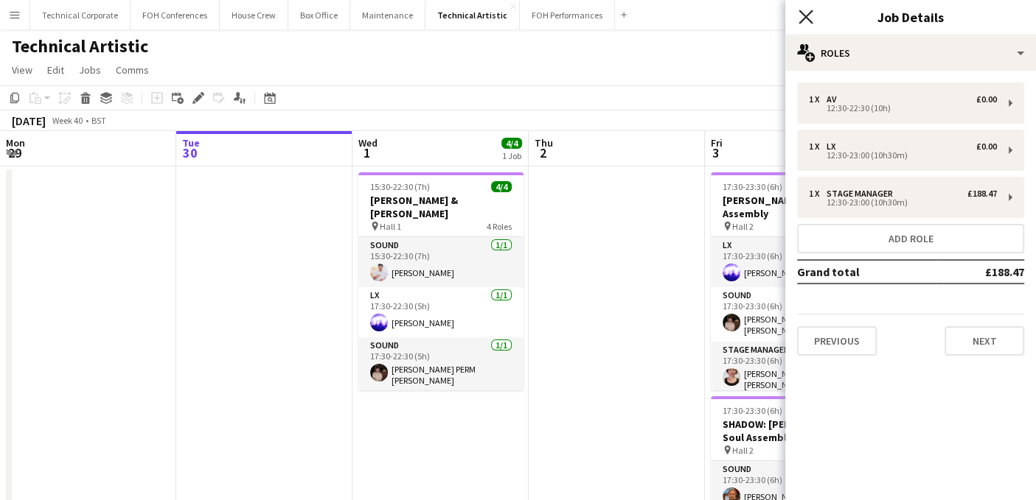
click at [807, 18] on icon at bounding box center [805, 17] width 14 height 14
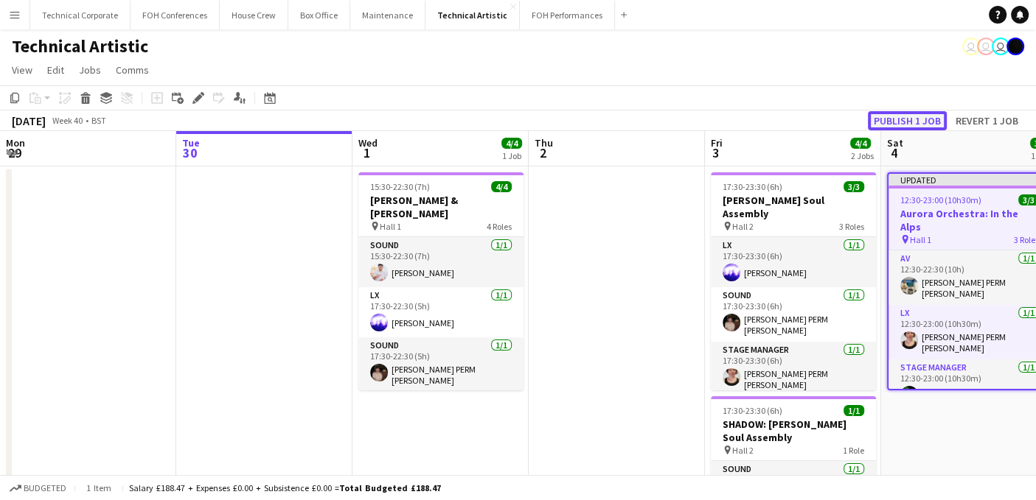
click at [906, 124] on button "Publish 1 job" at bounding box center [906, 120] width 79 height 19
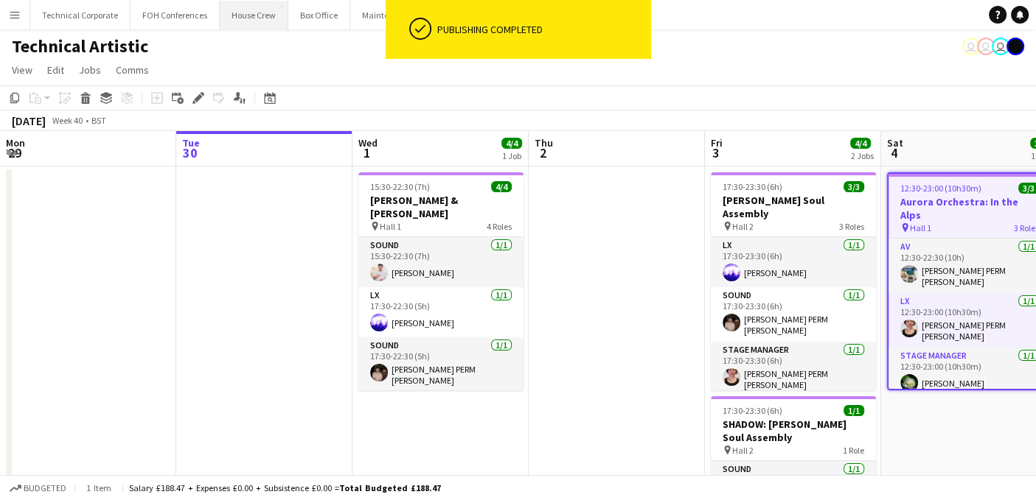
click at [238, 16] on button "House Crew Close" at bounding box center [254, 15] width 69 height 29
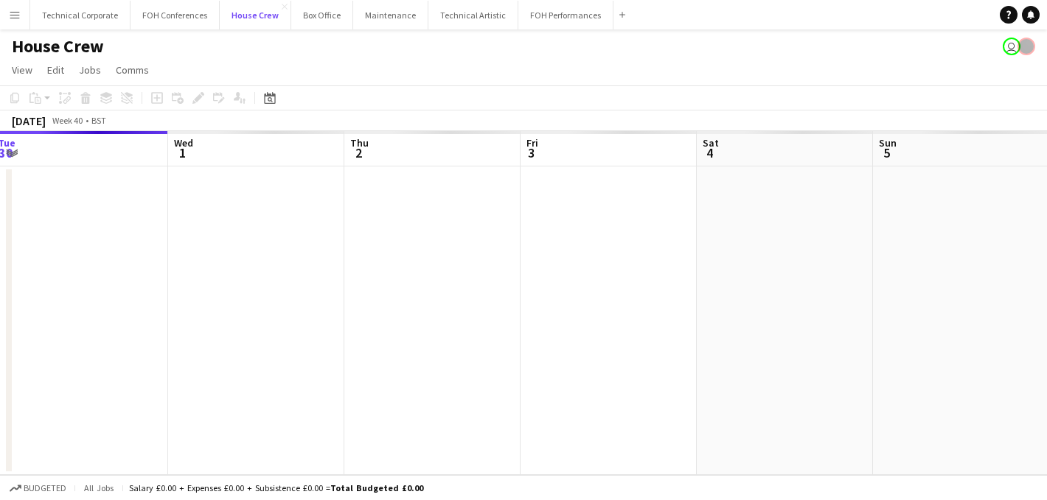
scroll to position [0, 589]
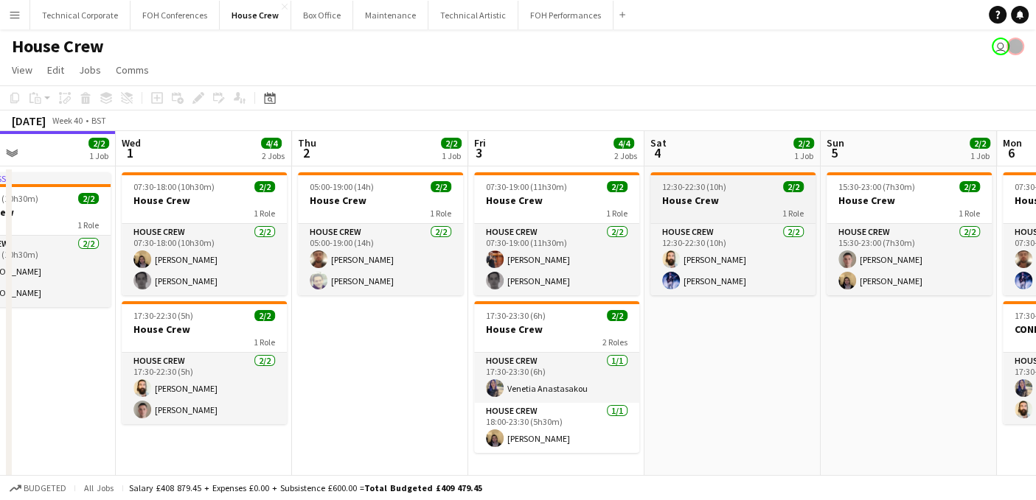
click at [708, 200] on h3 "House Crew" at bounding box center [732, 200] width 165 height 13
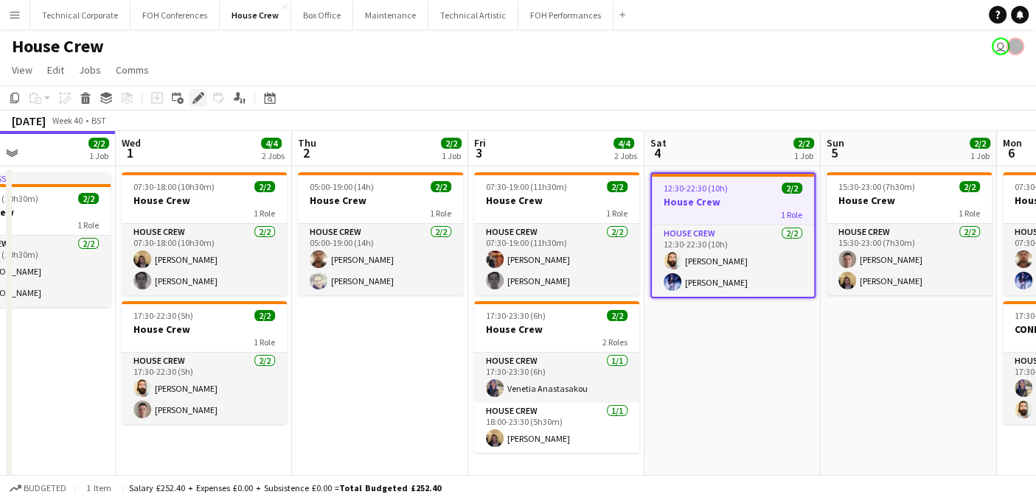
click at [195, 97] on icon "Edit" at bounding box center [198, 98] width 12 height 12
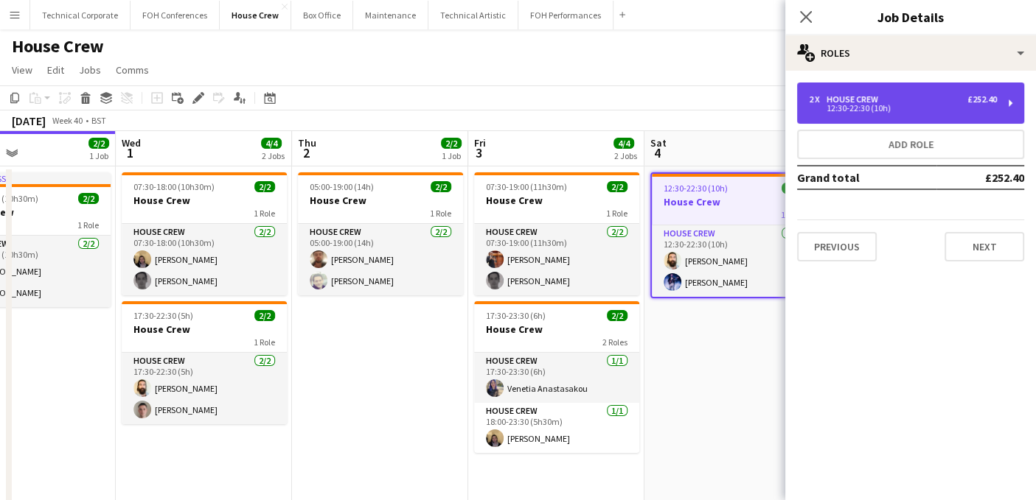
click at [882, 105] on div "12:30-22:30 (10h)" at bounding box center [903, 108] width 188 height 7
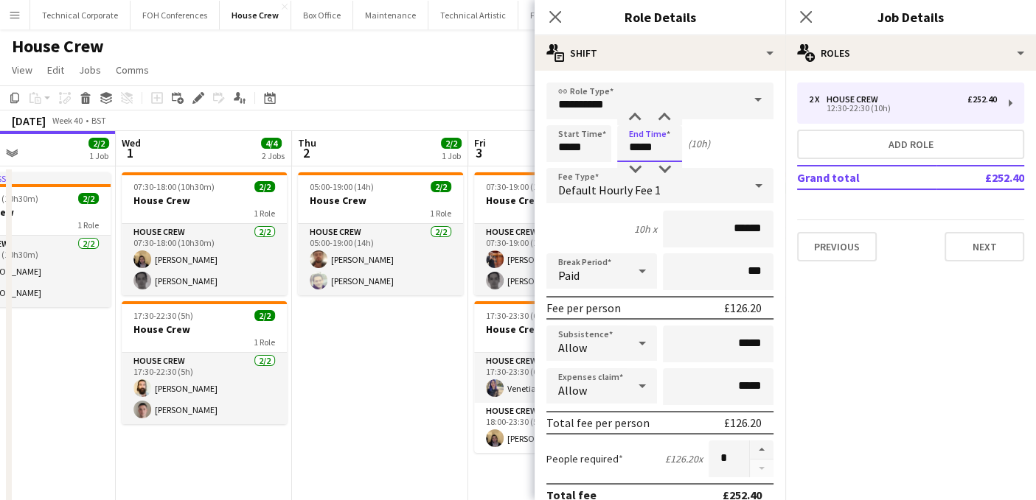
drag, startPoint x: 669, startPoint y: 154, endPoint x: 591, endPoint y: 158, distance: 78.3
click at [591, 158] on div "Start Time ***** End Time ***** (10h)" at bounding box center [659, 143] width 227 height 37
type input "*****"
click at [549, 21] on icon at bounding box center [555, 17] width 14 height 14
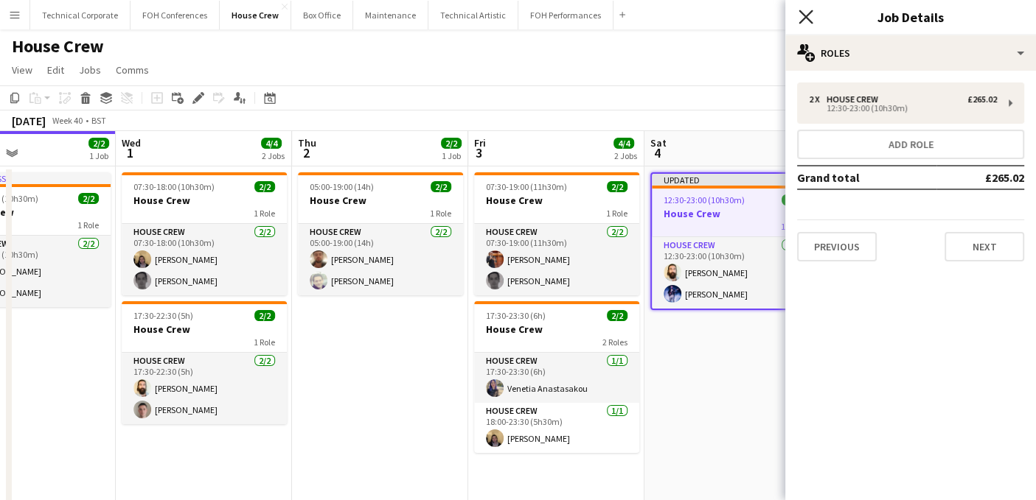
click at [800, 11] on icon at bounding box center [805, 17] width 14 height 14
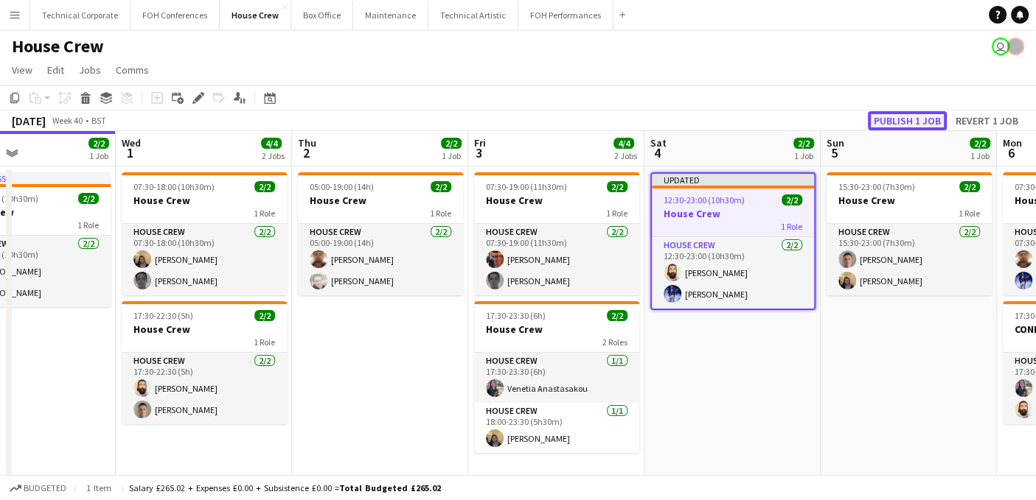
click at [892, 122] on button "Publish 1 job" at bounding box center [906, 120] width 79 height 19
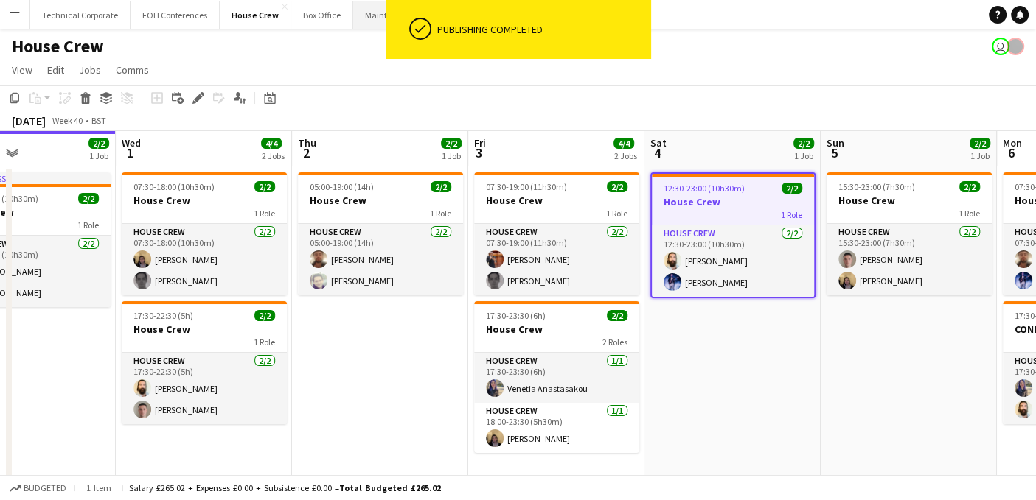
click at [366, 16] on button "Maintenance Close" at bounding box center [390, 15] width 75 height 29
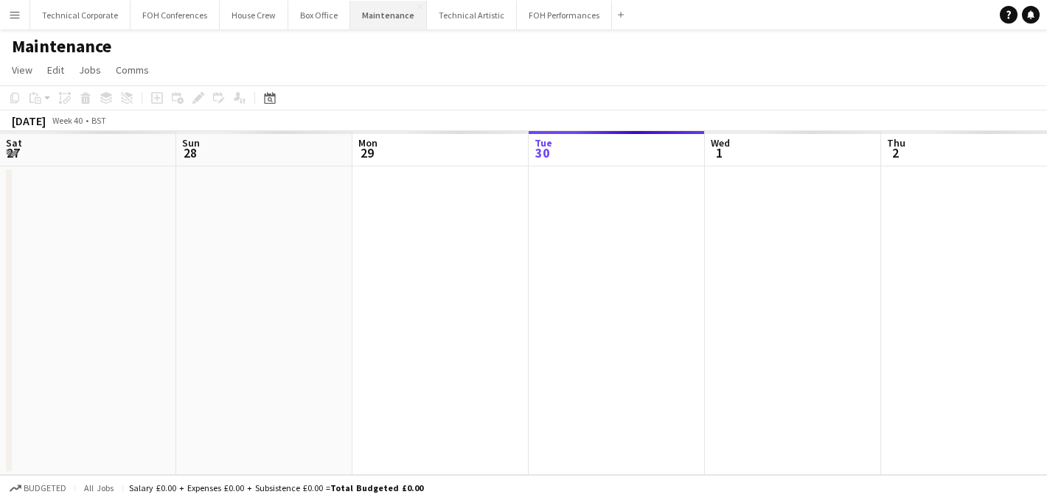
scroll to position [0, 352]
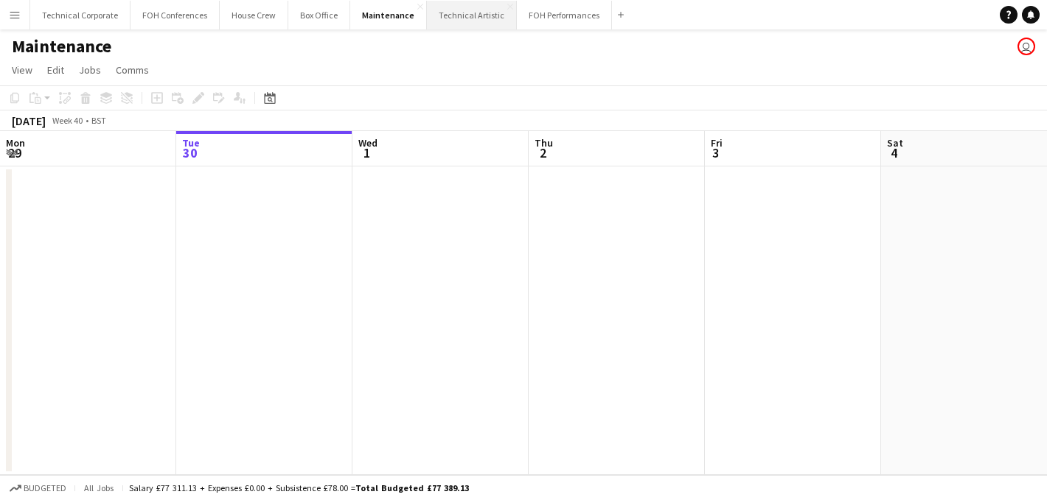
click at [461, 10] on button "Technical Artistic Close" at bounding box center [472, 15] width 90 height 29
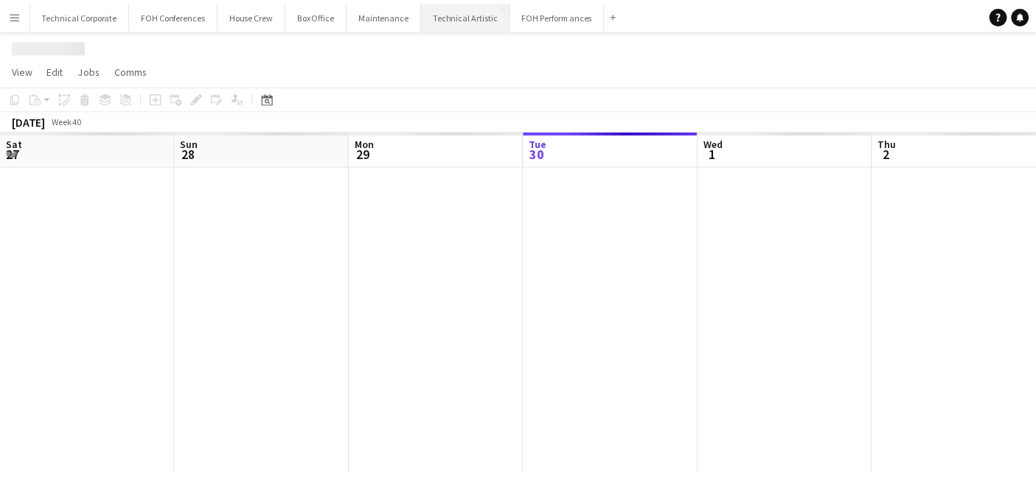
scroll to position [0, 352]
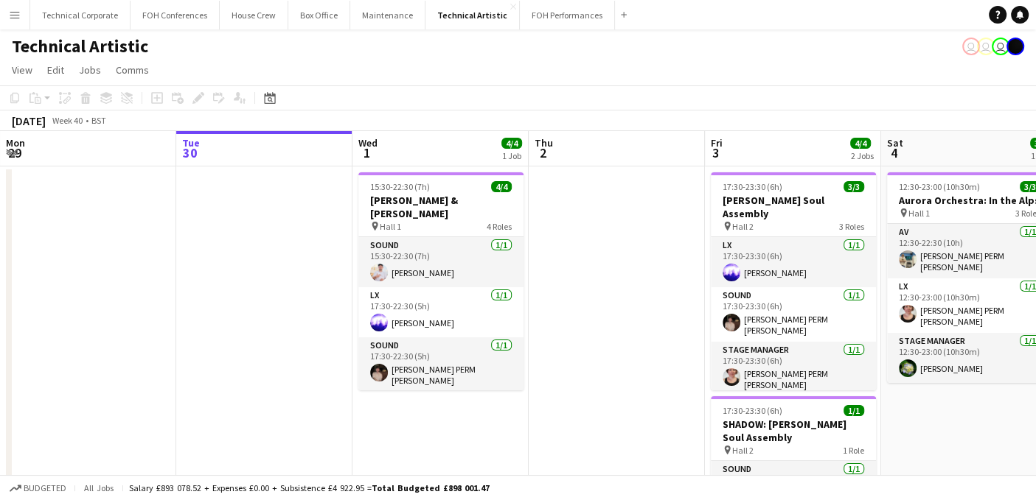
click at [601, 60] on app-page-menu "View Day view expanded Day view collapsed Month view Date picker Jump to [DATE]…" at bounding box center [518, 71] width 1036 height 28
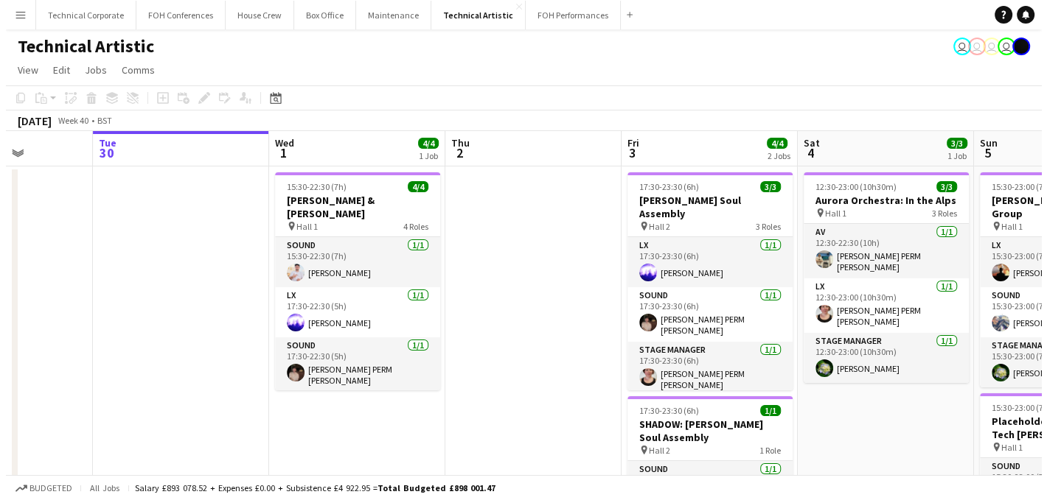
scroll to position [0, 448]
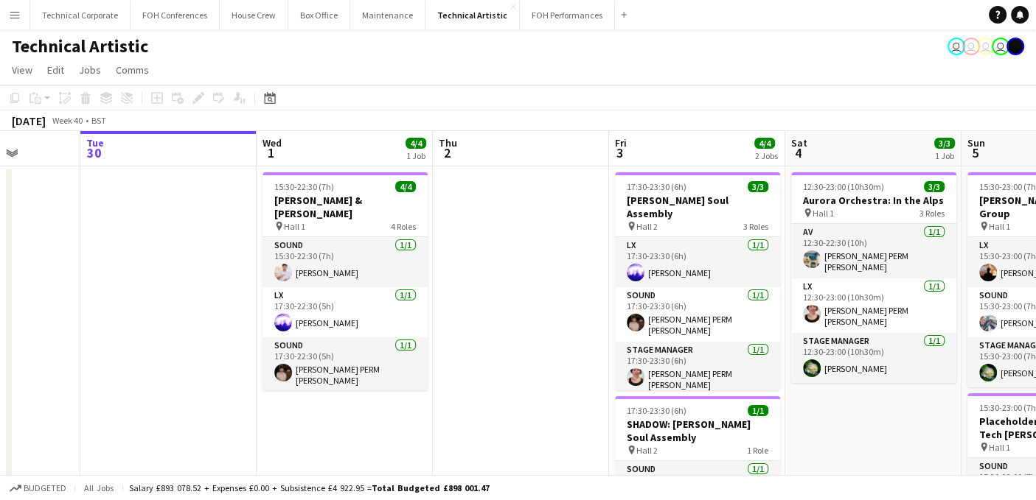
click at [808, 63] on app-page-menu "View Day view expanded Day view collapsed Month view Date picker Jump to [DATE]…" at bounding box center [518, 71] width 1036 height 28
click at [166, 15] on button "FOH Conferences Close" at bounding box center [174, 15] width 89 height 29
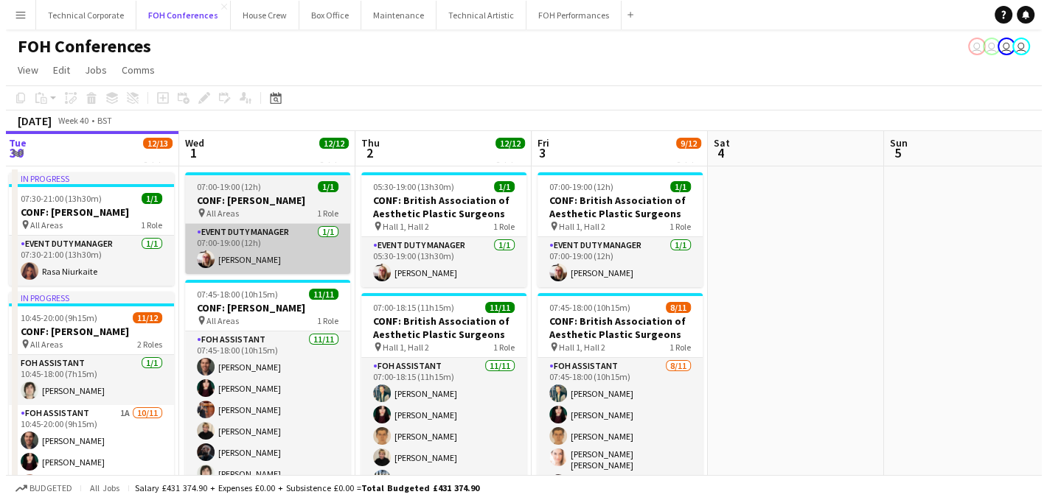
scroll to position [0, 532]
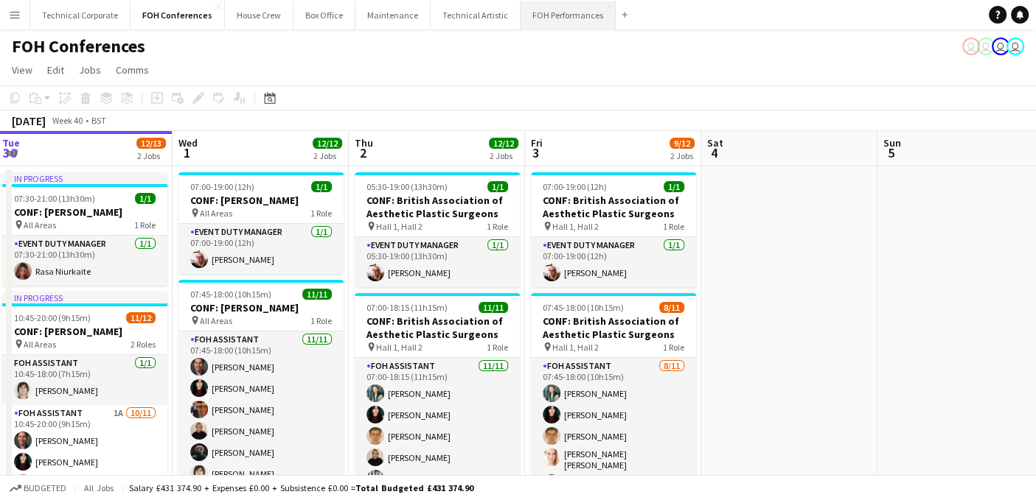
click at [540, 14] on button "FOH Performances Close" at bounding box center [567, 15] width 95 height 29
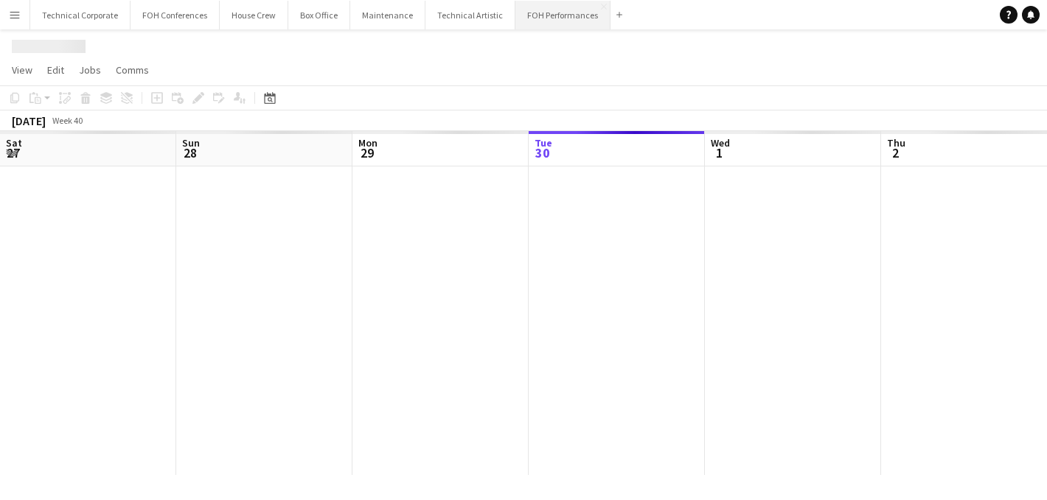
scroll to position [0, 352]
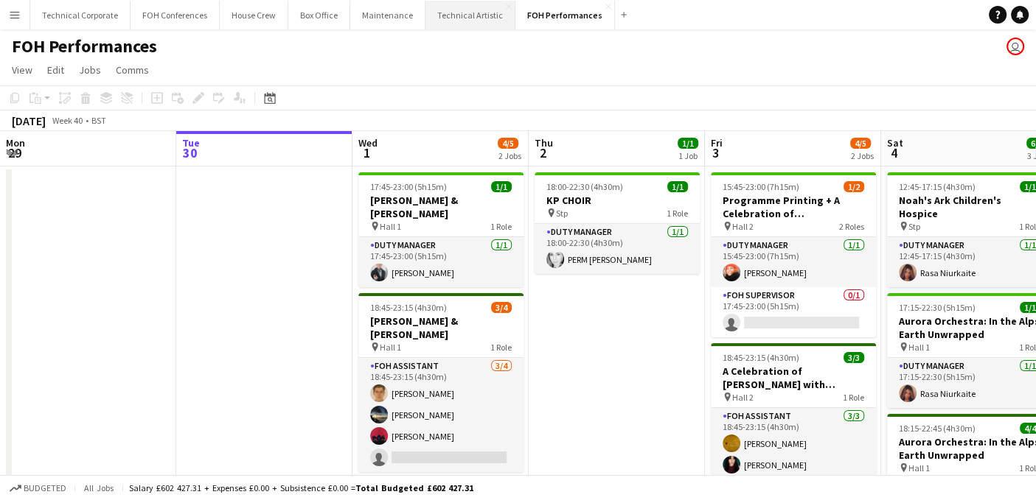
click at [467, 14] on button "Technical Artistic Close" at bounding box center [470, 15] width 90 height 29
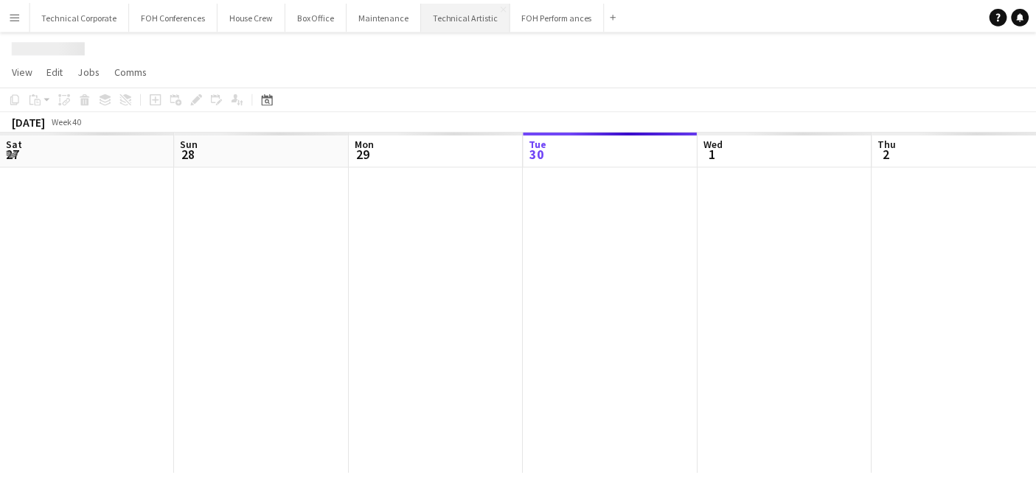
scroll to position [0, 352]
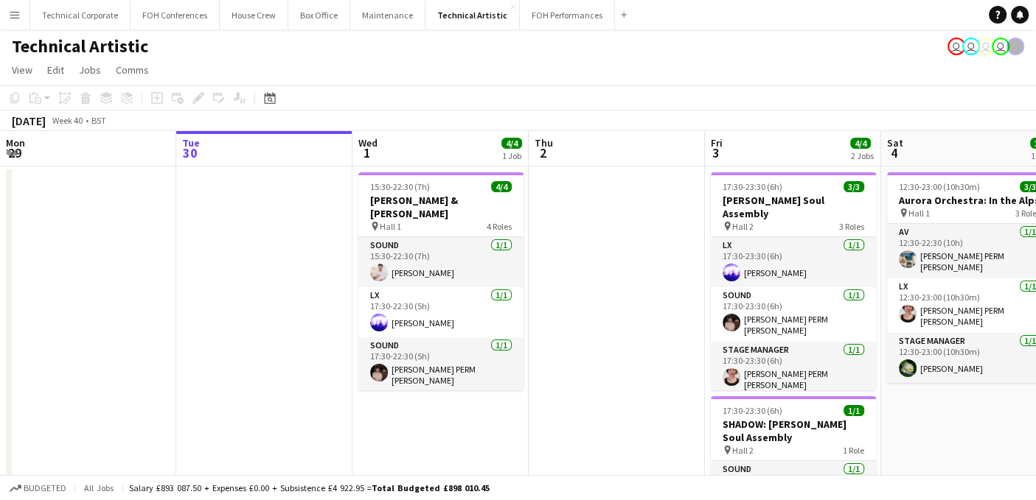
click at [465, 60] on app-page-menu "View Day view expanded Day view collapsed Month view Date picker Jump to [DATE]…" at bounding box center [518, 71] width 1036 height 28
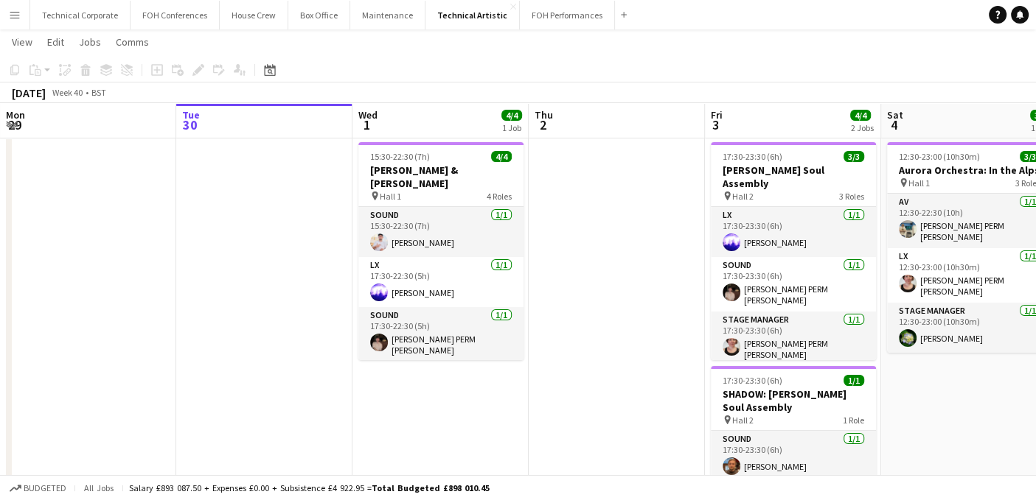
scroll to position [28, 0]
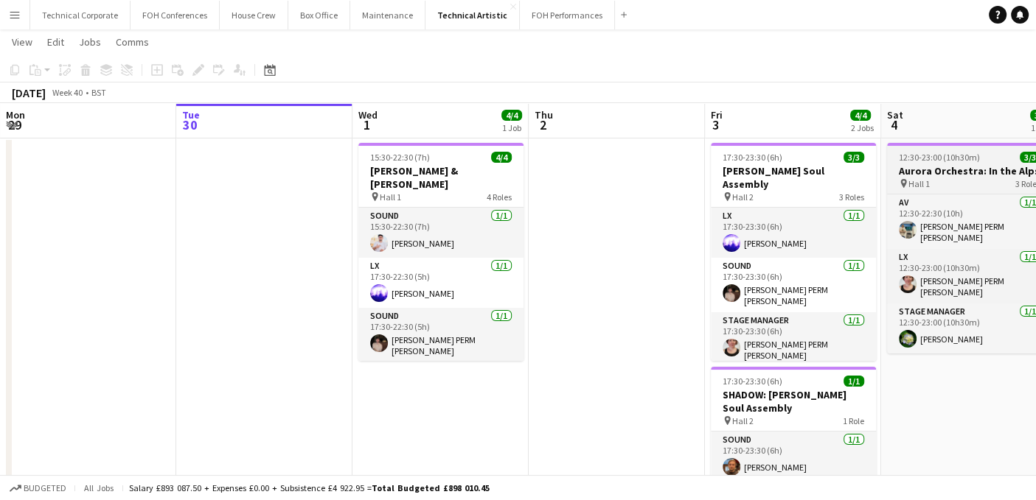
click at [957, 166] on h3 "Aurora Orchestra: In the Alps" at bounding box center [969, 170] width 165 height 13
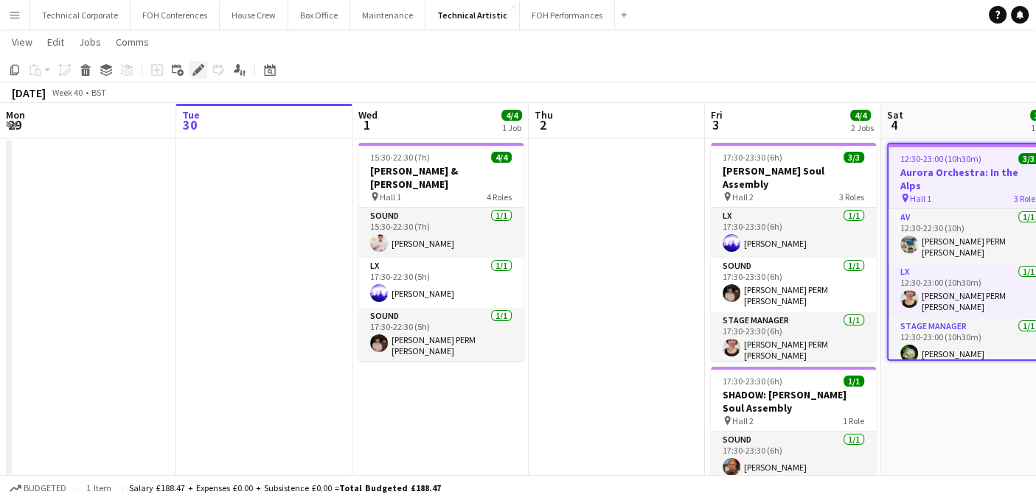
click at [196, 72] on icon at bounding box center [198, 70] width 8 height 8
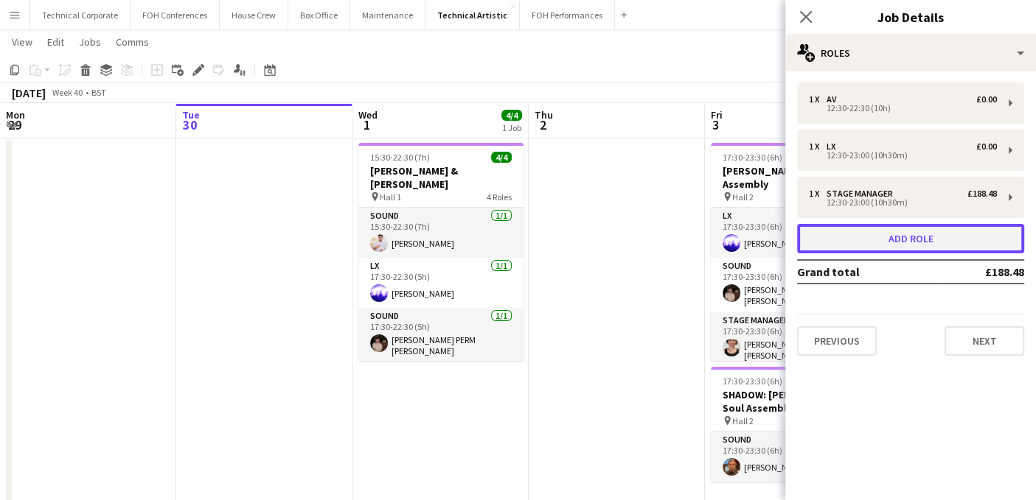
click at [884, 240] on button "Add role" at bounding box center [910, 238] width 227 height 29
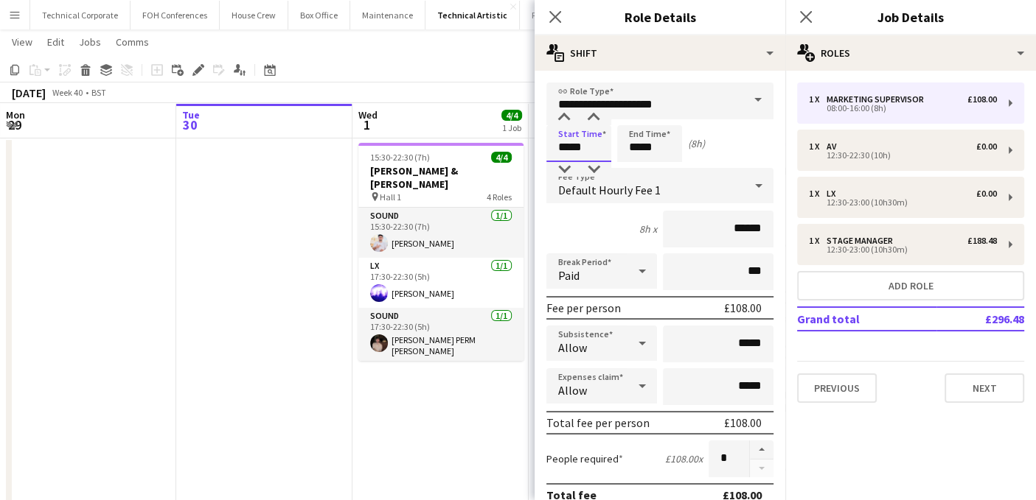
drag, startPoint x: 593, startPoint y: 142, endPoint x: 537, endPoint y: 141, distance: 56.8
click at [537, 141] on form "**********" at bounding box center [659, 503] width 251 height 840
type input "*****"
click at [743, 102] on span at bounding box center [757, 100] width 31 height 35
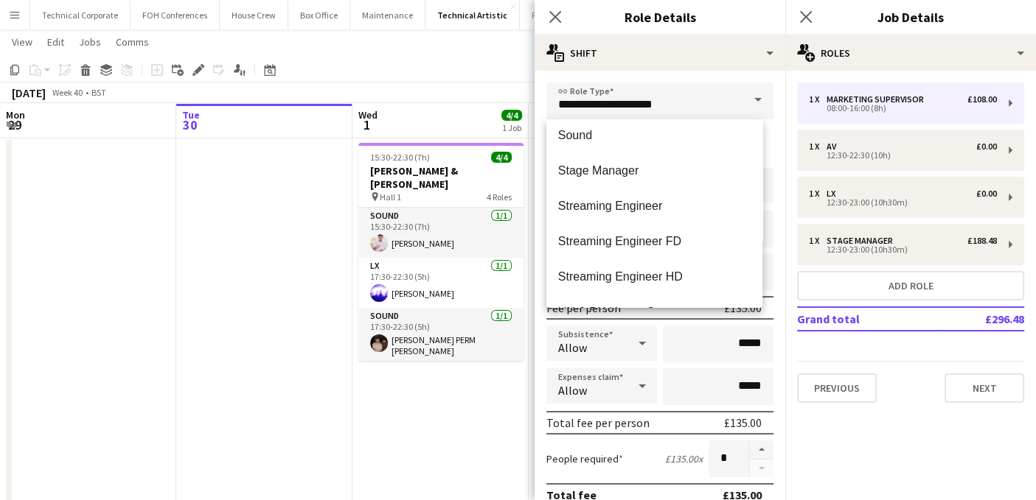
scroll to position [1523, 0]
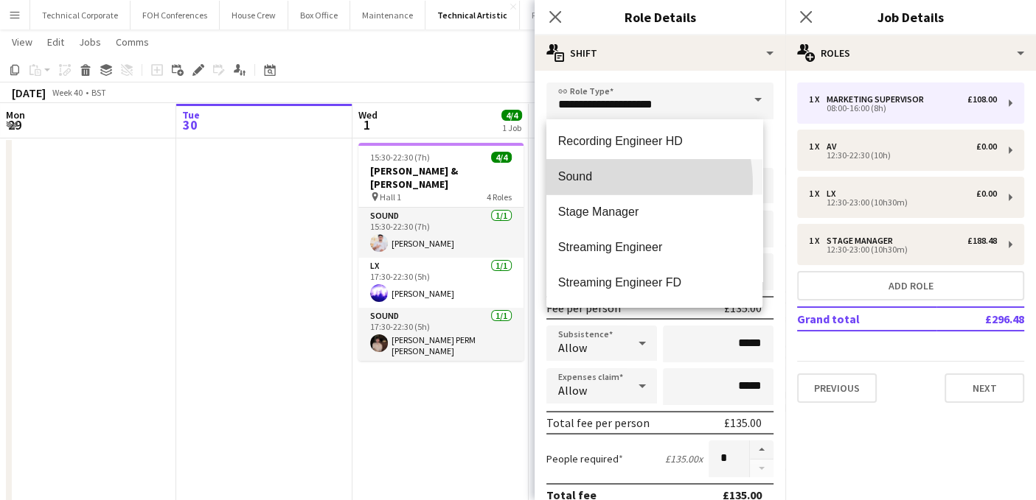
click at [609, 184] on mat-option "Sound" at bounding box center [654, 176] width 216 height 35
type input "*****"
type input "******"
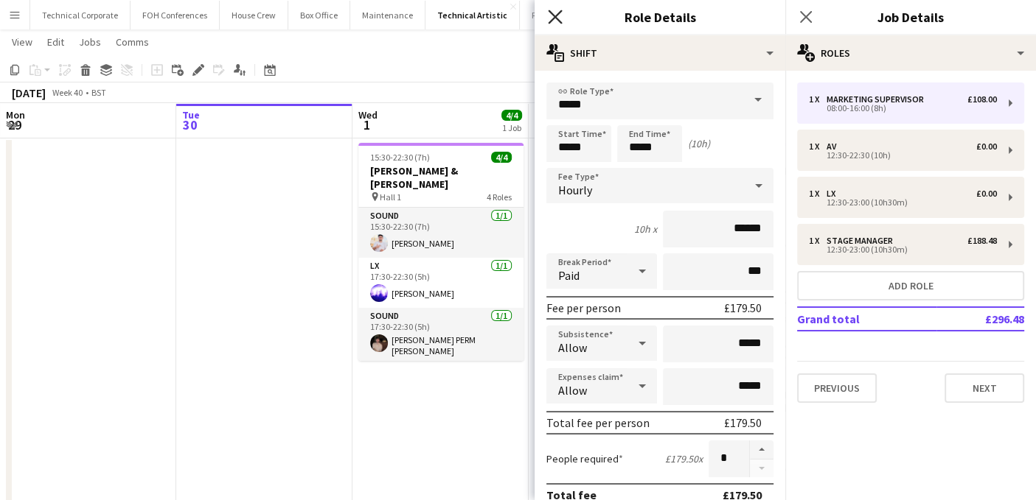
click at [551, 13] on icon at bounding box center [555, 17] width 14 height 14
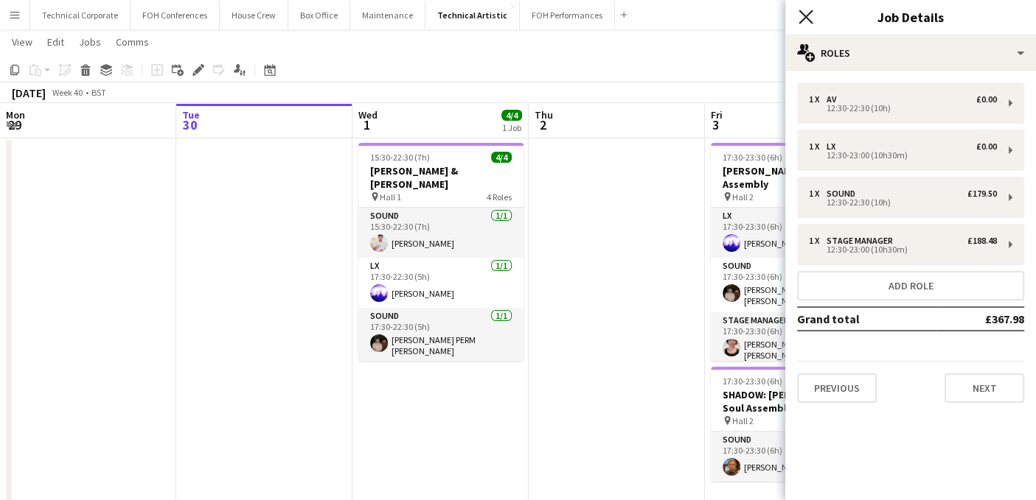
click at [805, 16] on icon at bounding box center [805, 17] width 14 height 14
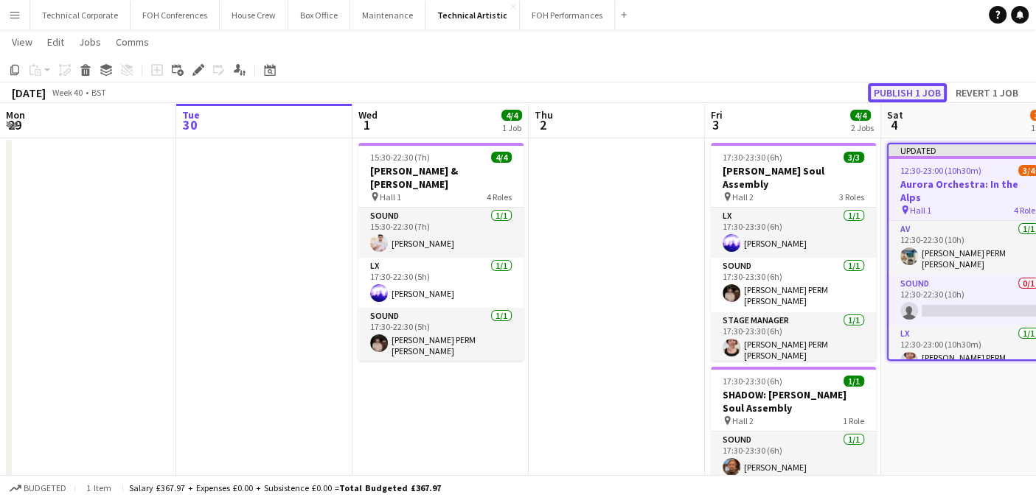
click at [899, 94] on button "Publish 1 job" at bounding box center [906, 92] width 79 height 19
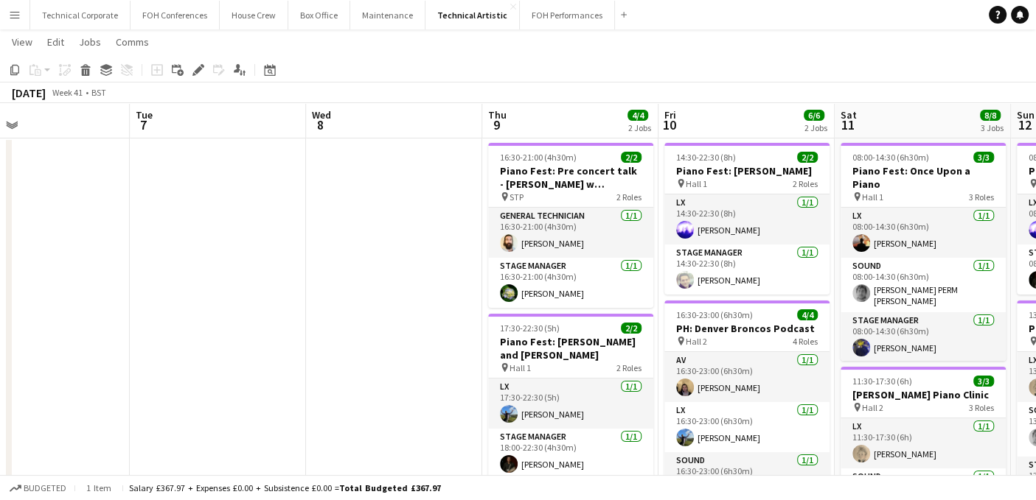
scroll to position [0, 589]
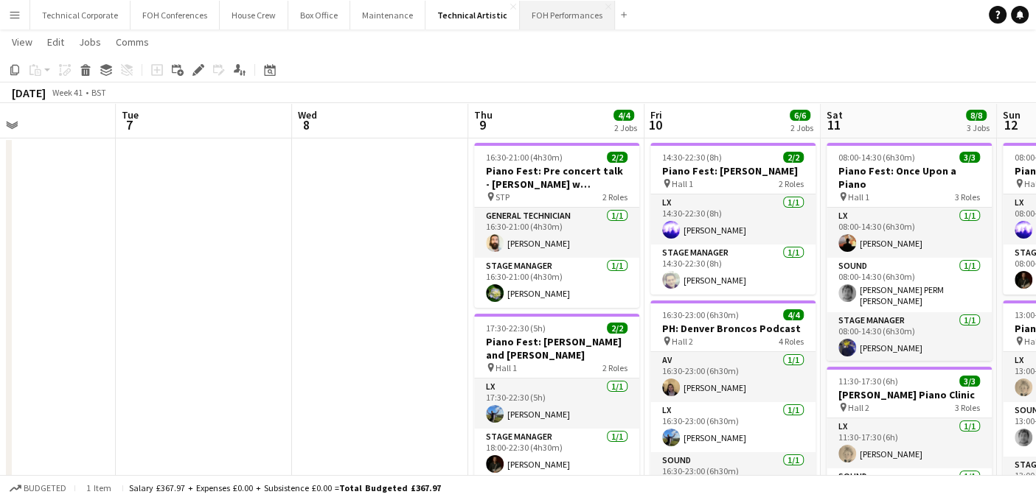
click at [551, 13] on button "FOH Performances Close" at bounding box center [567, 15] width 95 height 29
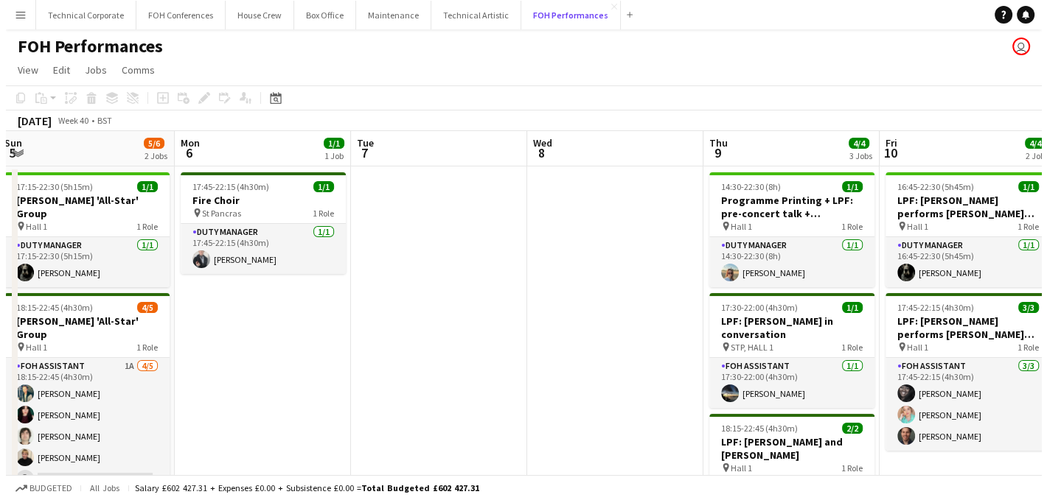
scroll to position [0, 357]
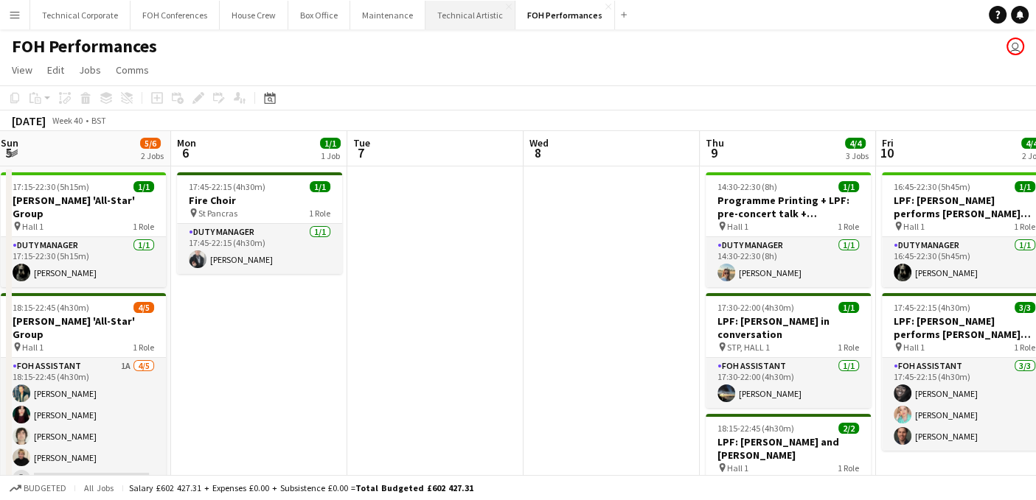
click at [449, 14] on button "Technical Artistic Close" at bounding box center [470, 15] width 90 height 29
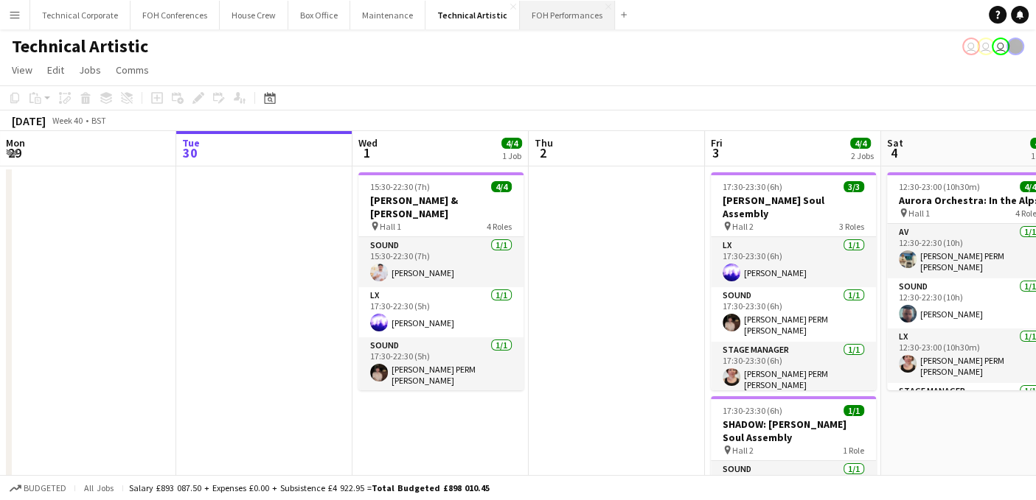
click at [550, 24] on button "FOH Performances Close" at bounding box center [567, 15] width 95 height 29
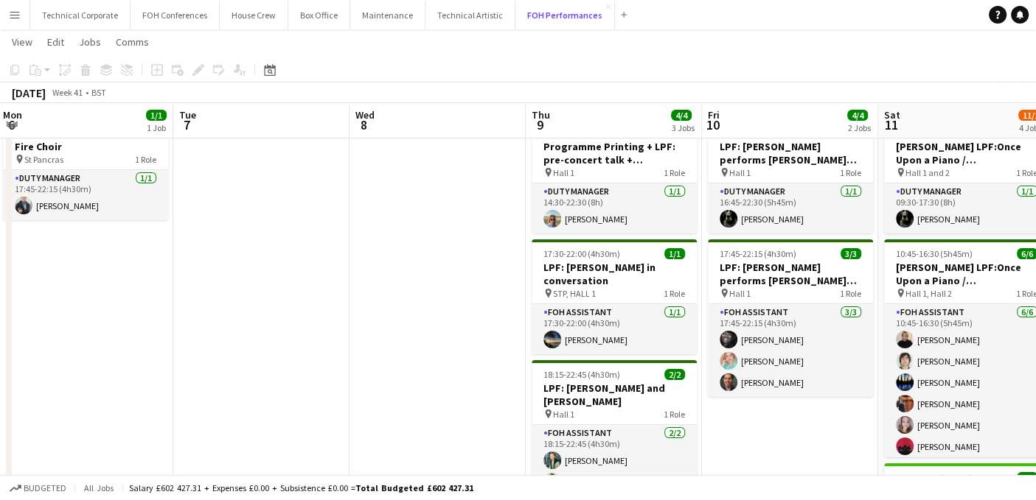
scroll to position [53, 0]
click at [86, 18] on button "Technical Corporate Close" at bounding box center [80, 15] width 100 height 29
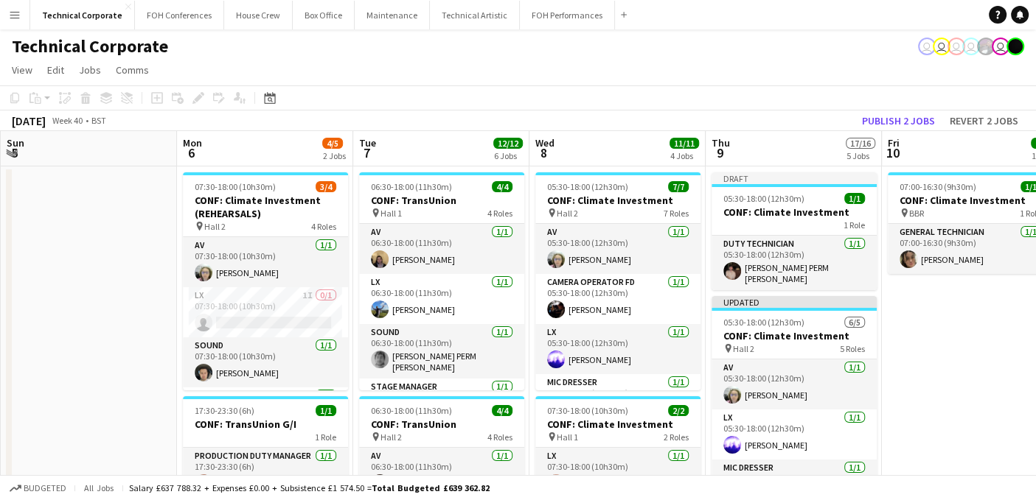
click at [646, 60] on app-page-menu "View Day view expanded Day view collapsed Month view Date picker Jump to [DATE]…" at bounding box center [518, 71] width 1036 height 28
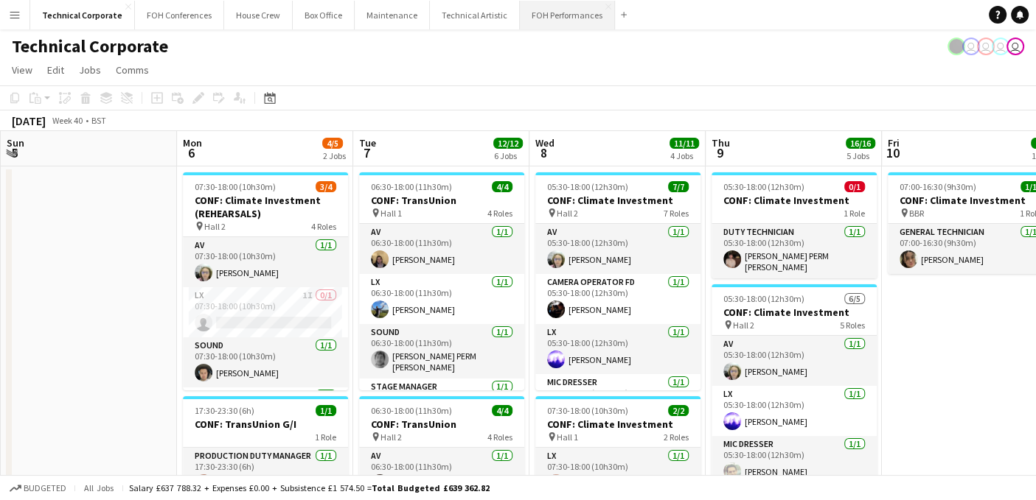
click at [551, 15] on button "FOH Performances Close" at bounding box center [567, 15] width 95 height 29
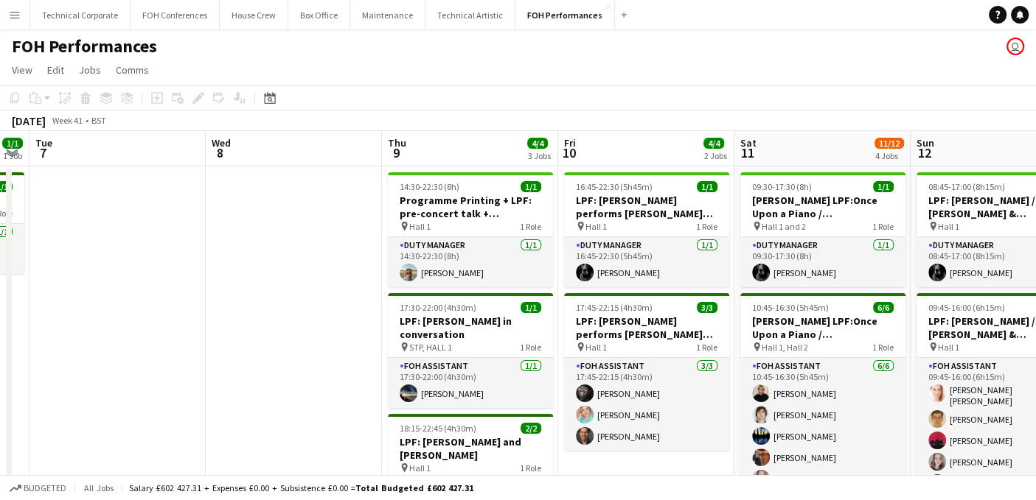
click at [643, 60] on app-page-menu "View Day view expanded Day view collapsed Month view Date picker Jump to [DATE]…" at bounding box center [518, 71] width 1036 height 28
click at [454, 13] on button "Technical Artistic Close" at bounding box center [470, 15] width 90 height 29
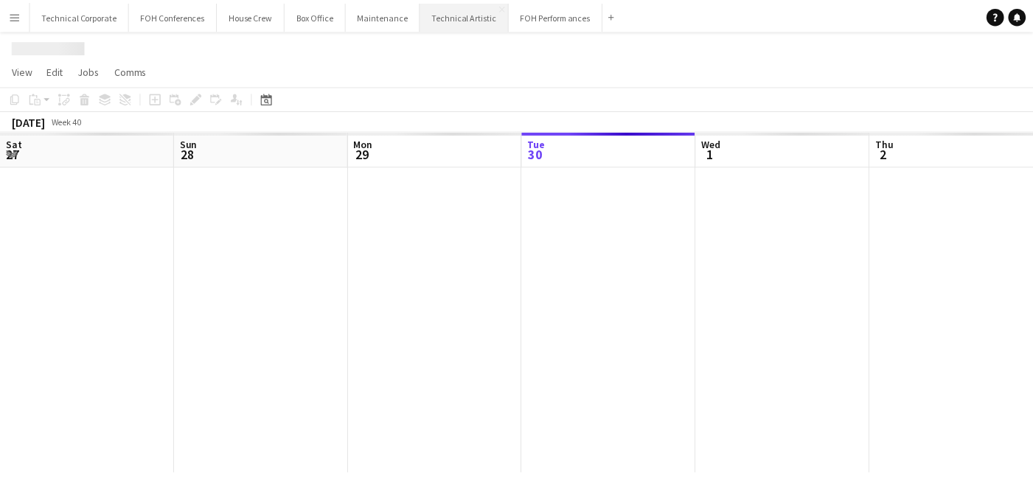
scroll to position [0, 352]
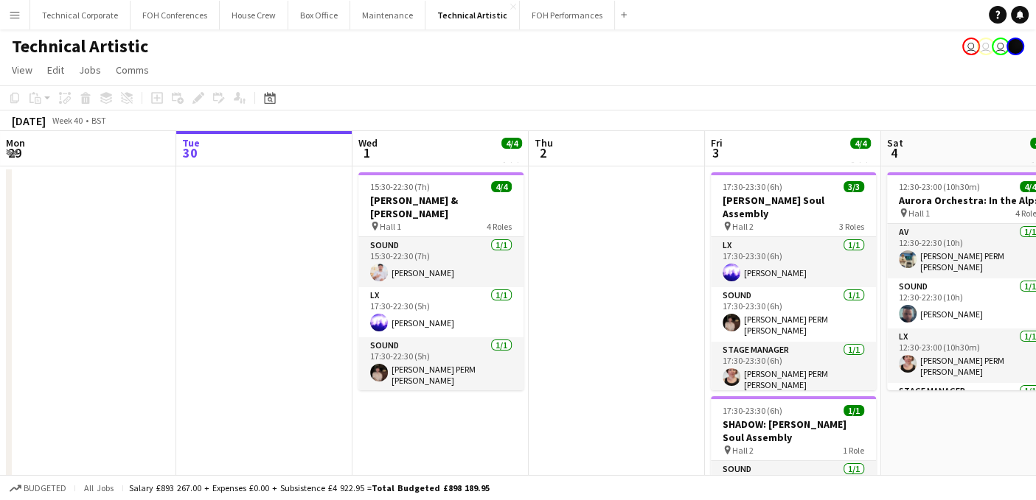
click at [445, 57] on div "Technical Artistic user user user" at bounding box center [518, 43] width 1036 height 28
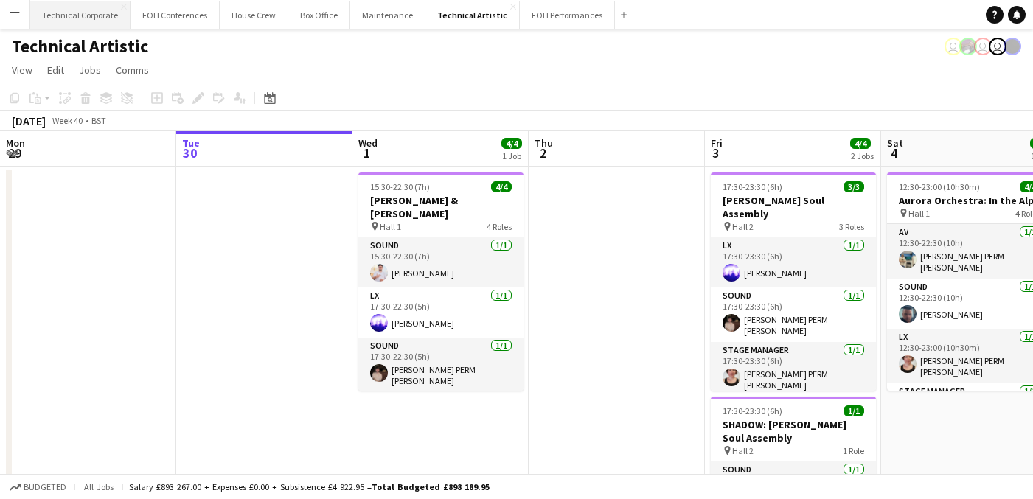
click at [89, 19] on button "Technical Corporate Close" at bounding box center [80, 15] width 100 height 29
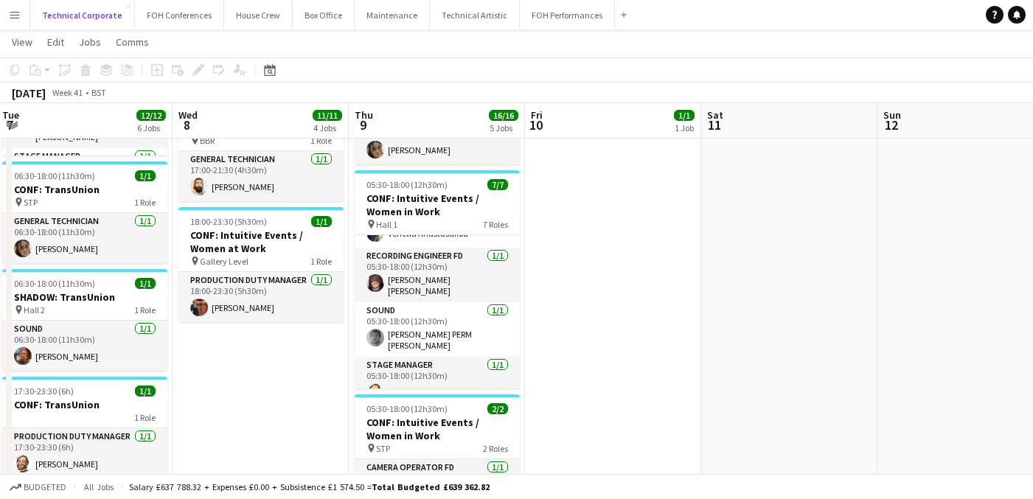
scroll to position [198, 0]
